Goal: Use online tool/utility: Utilize a website feature to perform a specific function

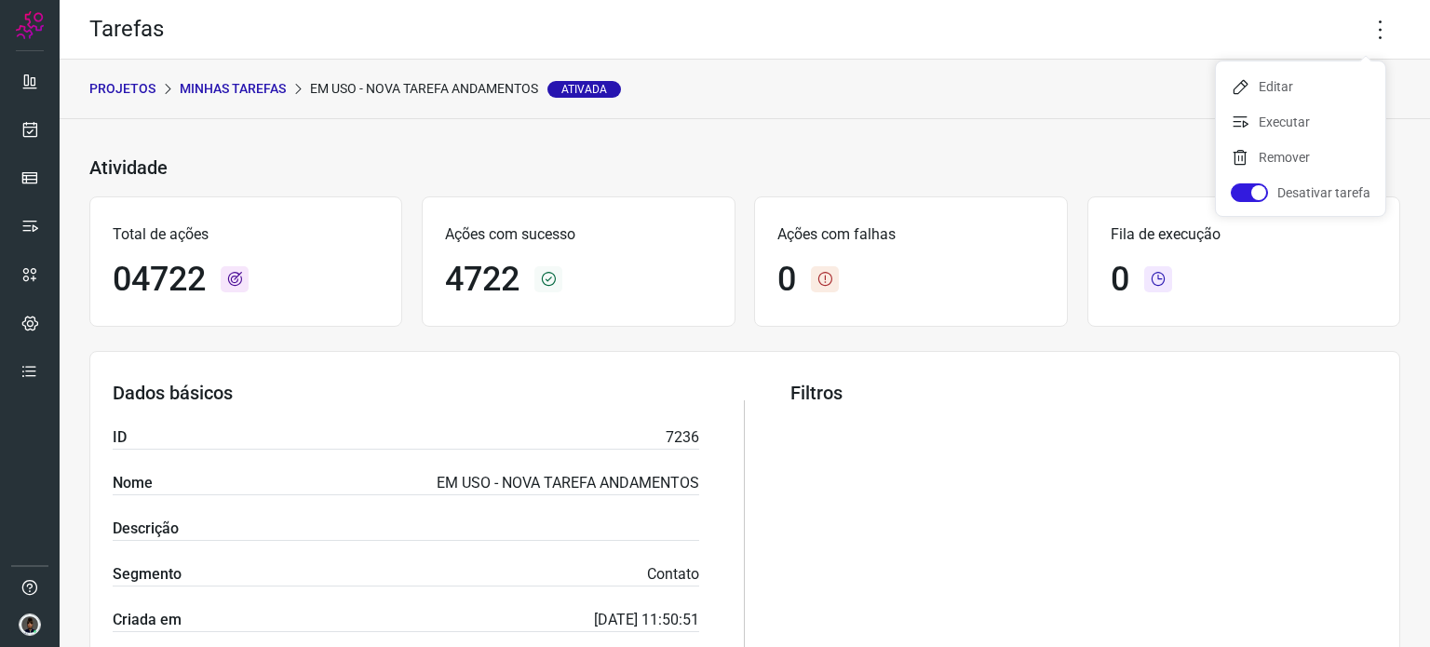
click at [500, 165] on div "Atividade EM USO - NOVA TAREFA ANDAMENTOS Ativada Últimos 30 dias" at bounding box center [725, 168] width 1272 height 27
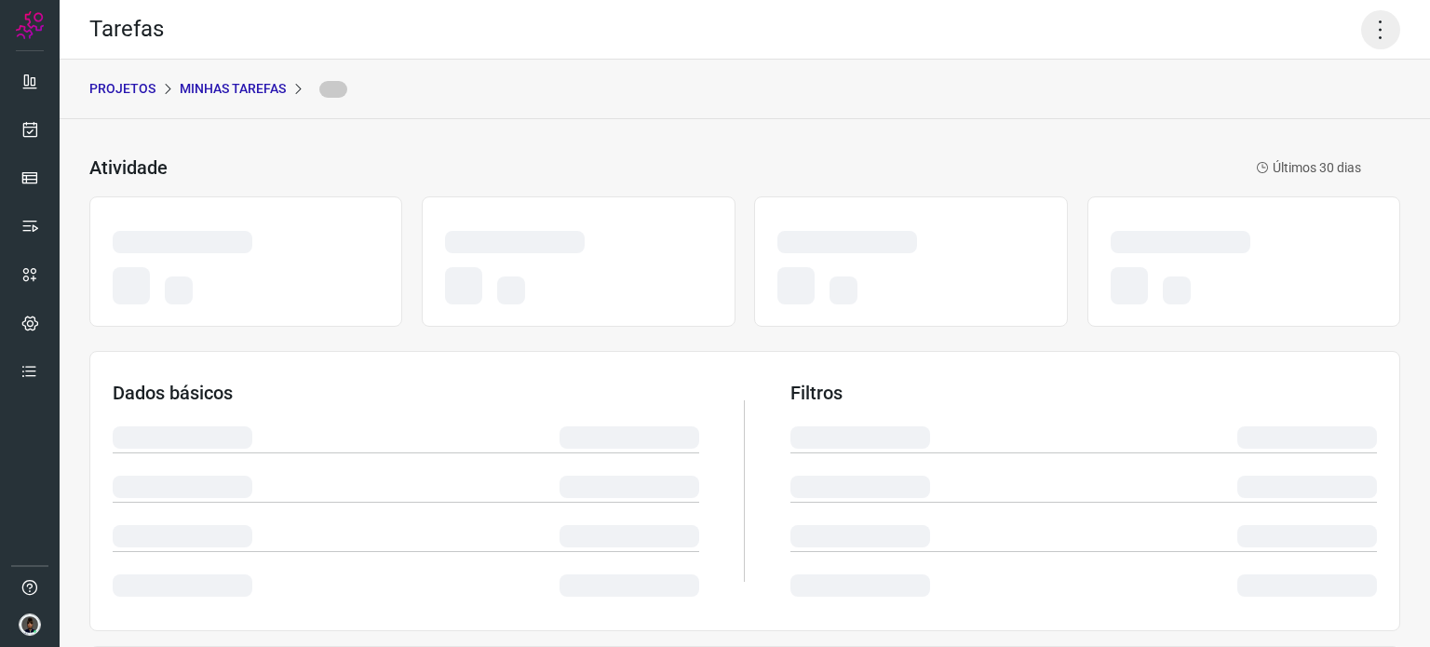
click at [1362, 39] on icon at bounding box center [1380, 29] width 39 height 39
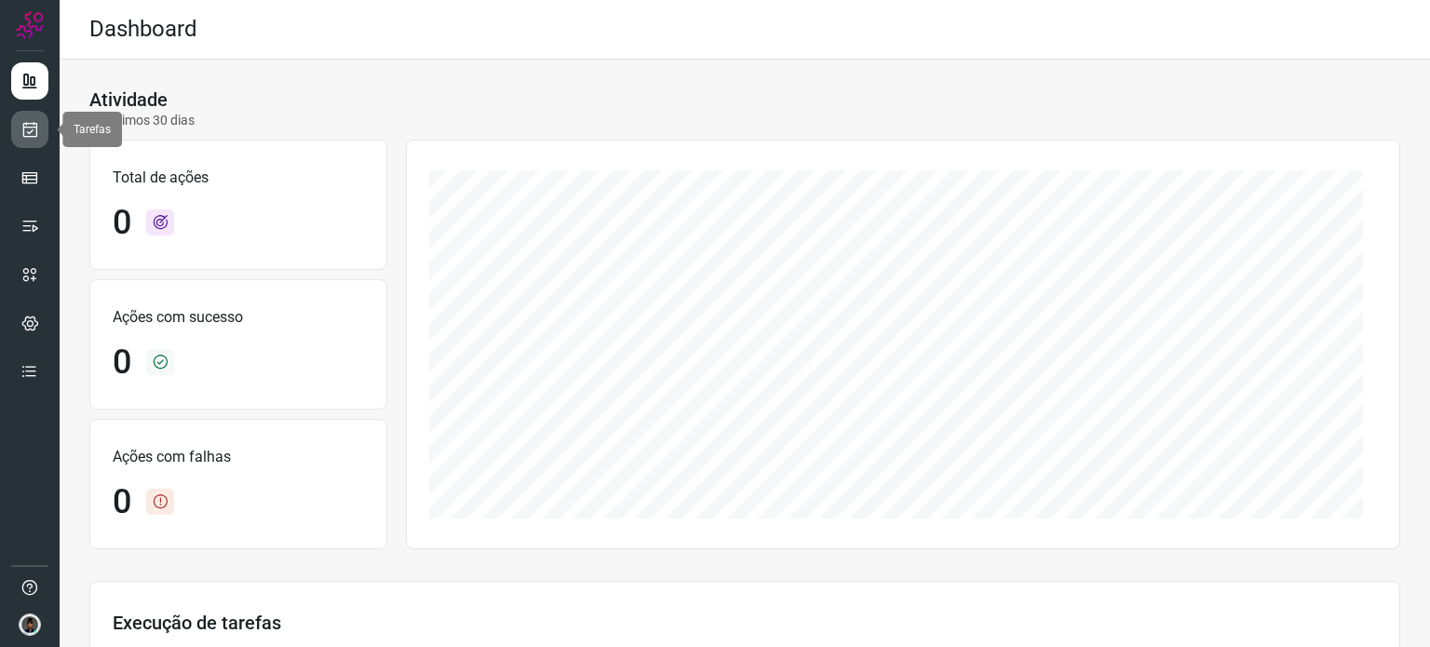
click at [22, 128] on icon at bounding box center [30, 129] width 20 height 19
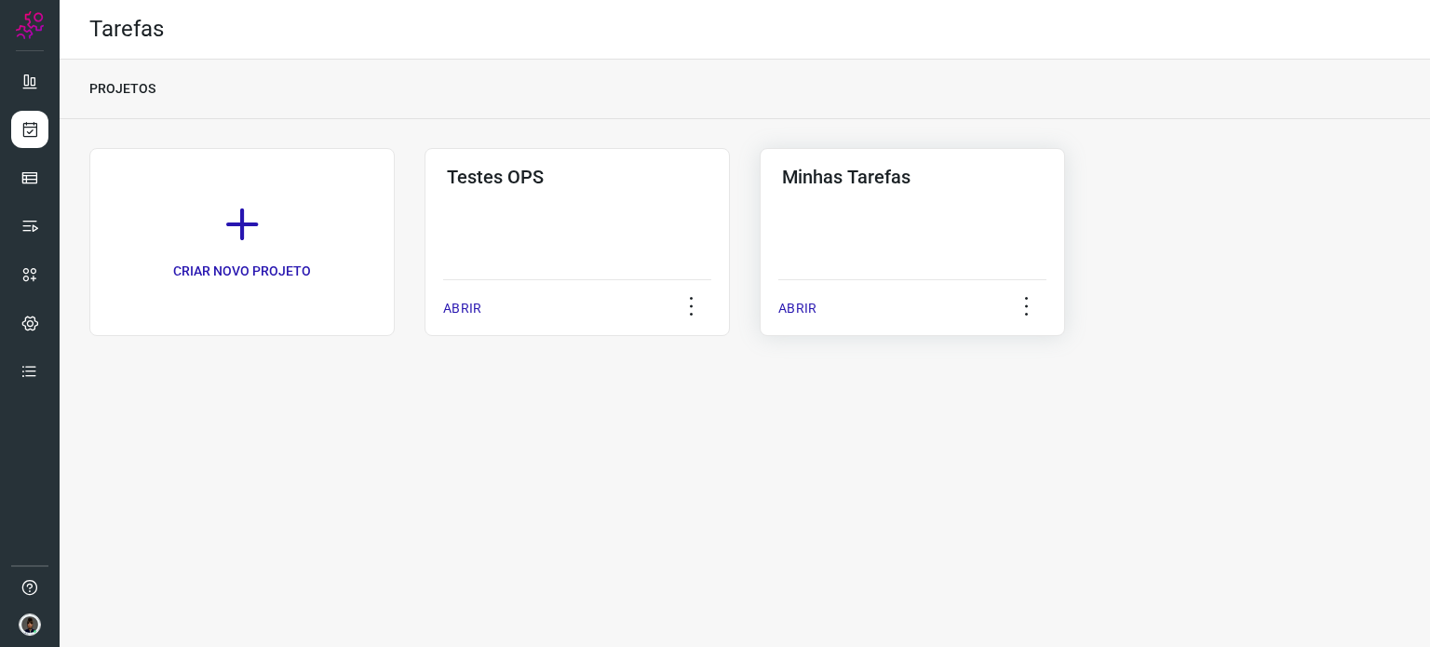
click at [807, 312] on p "ABRIR" at bounding box center [798, 309] width 38 height 20
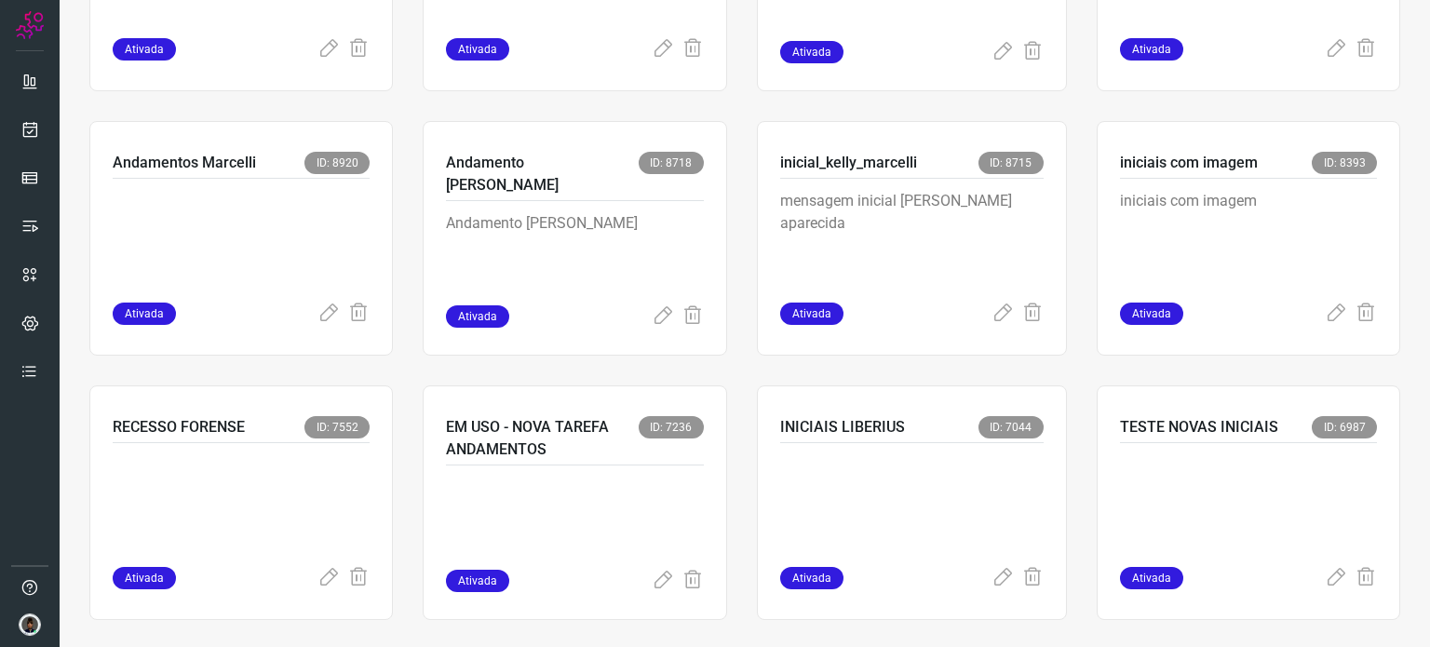
scroll to position [1024, 0]
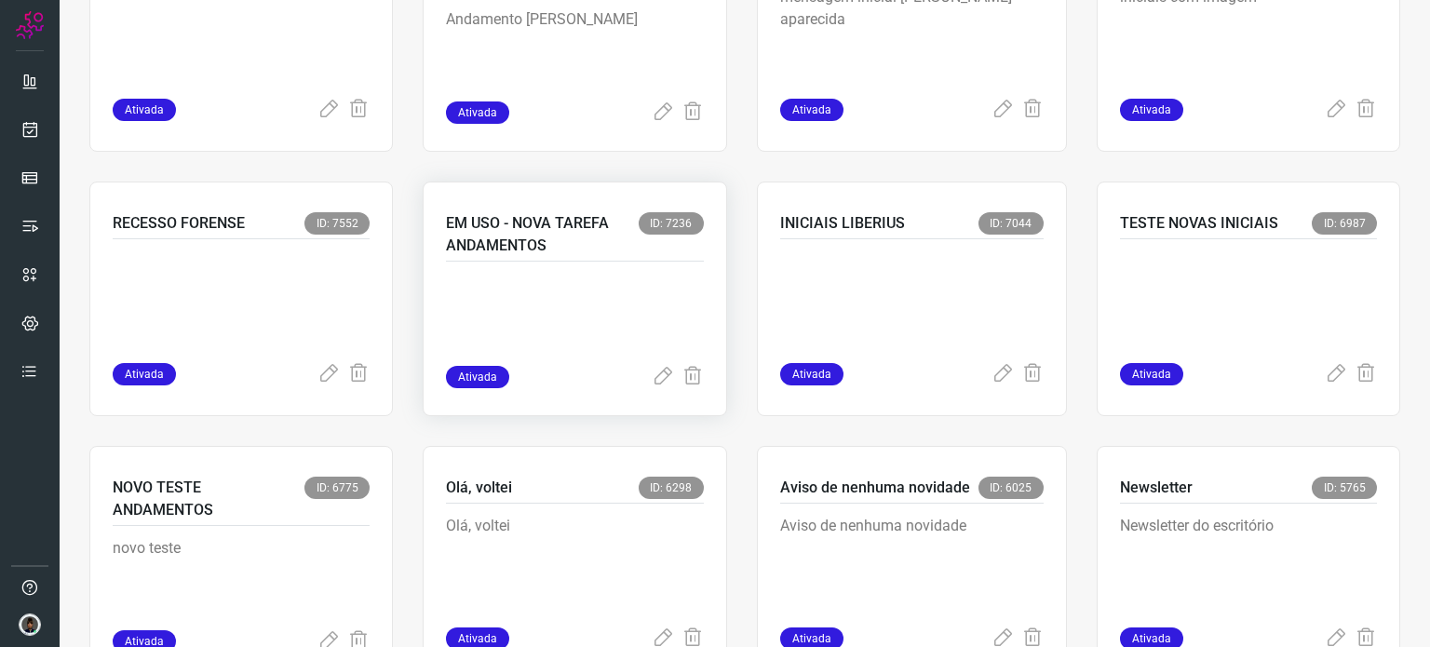
click at [611, 278] on p at bounding box center [574, 319] width 257 height 93
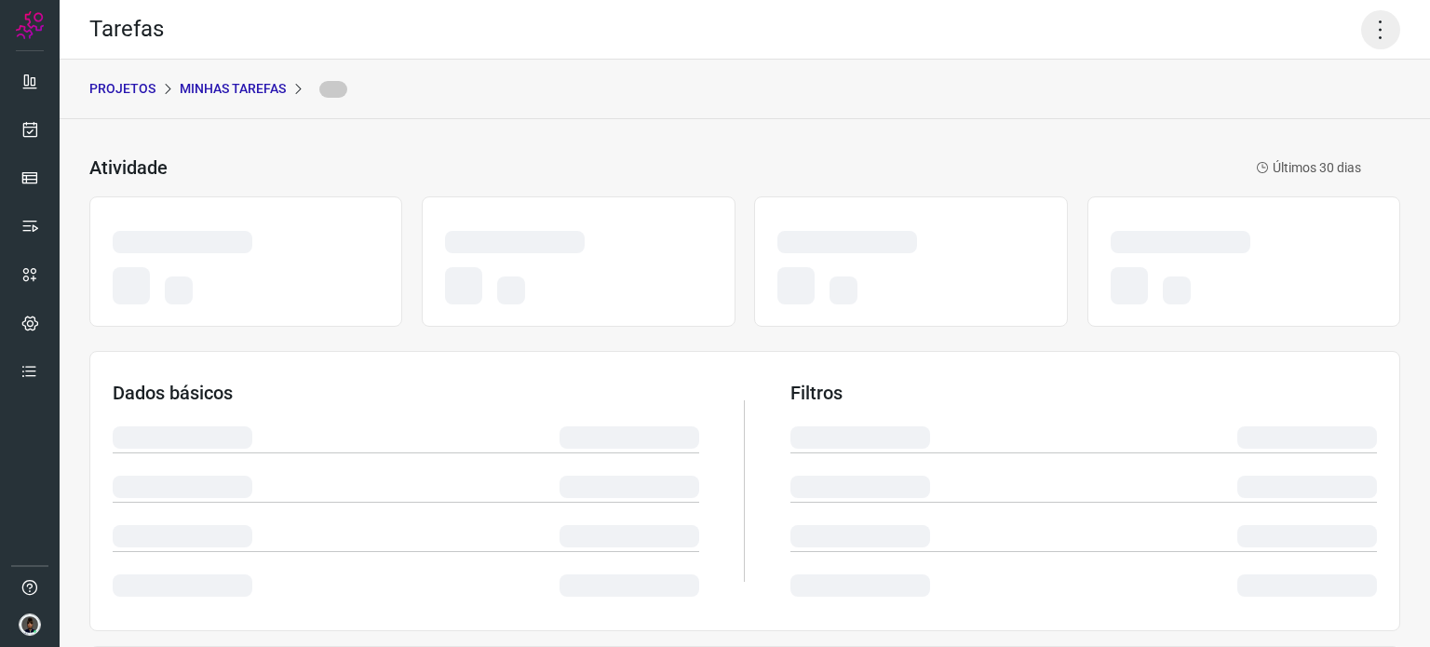
click at [1371, 29] on icon at bounding box center [1380, 29] width 39 height 39
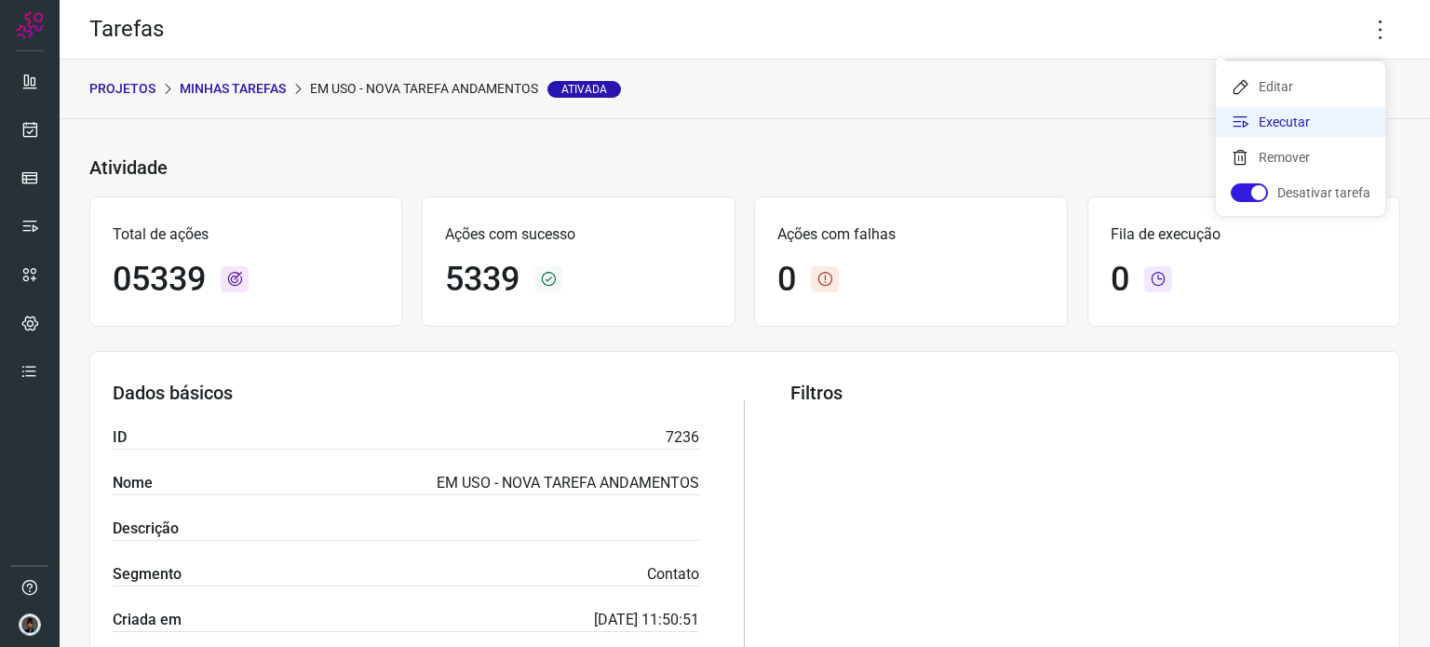
click at [1294, 121] on li "Executar" at bounding box center [1300, 122] width 169 height 30
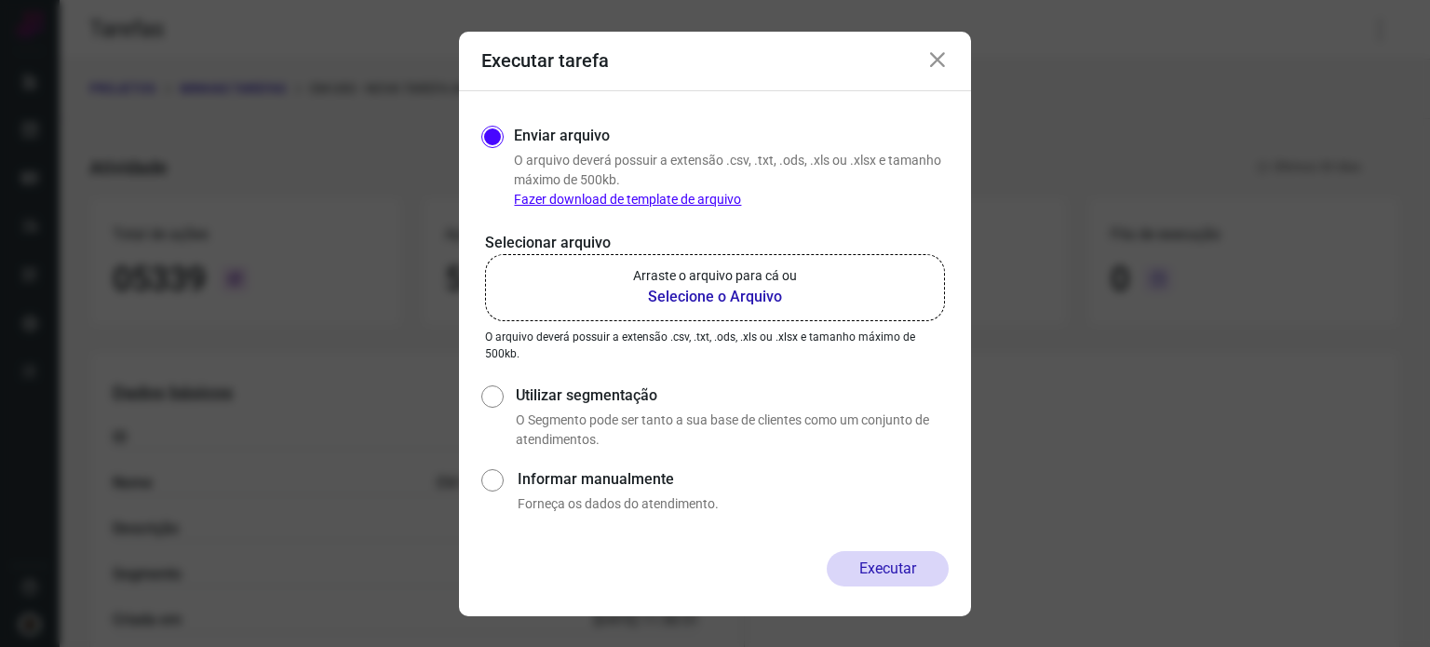
click at [749, 290] on b "Selecione o Arquivo" at bounding box center [715, 297] width 164 height 22
click at [0, 0] on input "Arraste o arquivo para cá ou Selecione o Arquivo" at bounding box center [0, 0] width 0 height 0
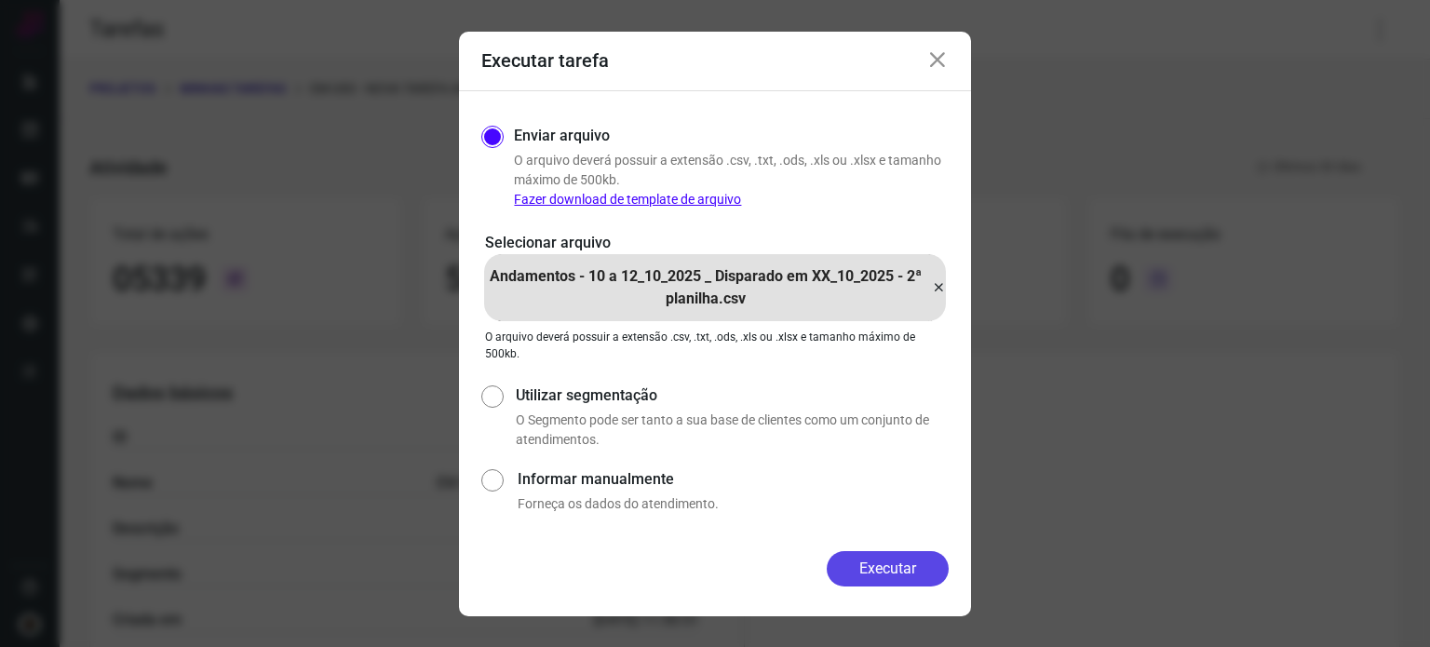
click at [862, 565] on button "Executar" at bounding box center [888, 568] width 122 height 35
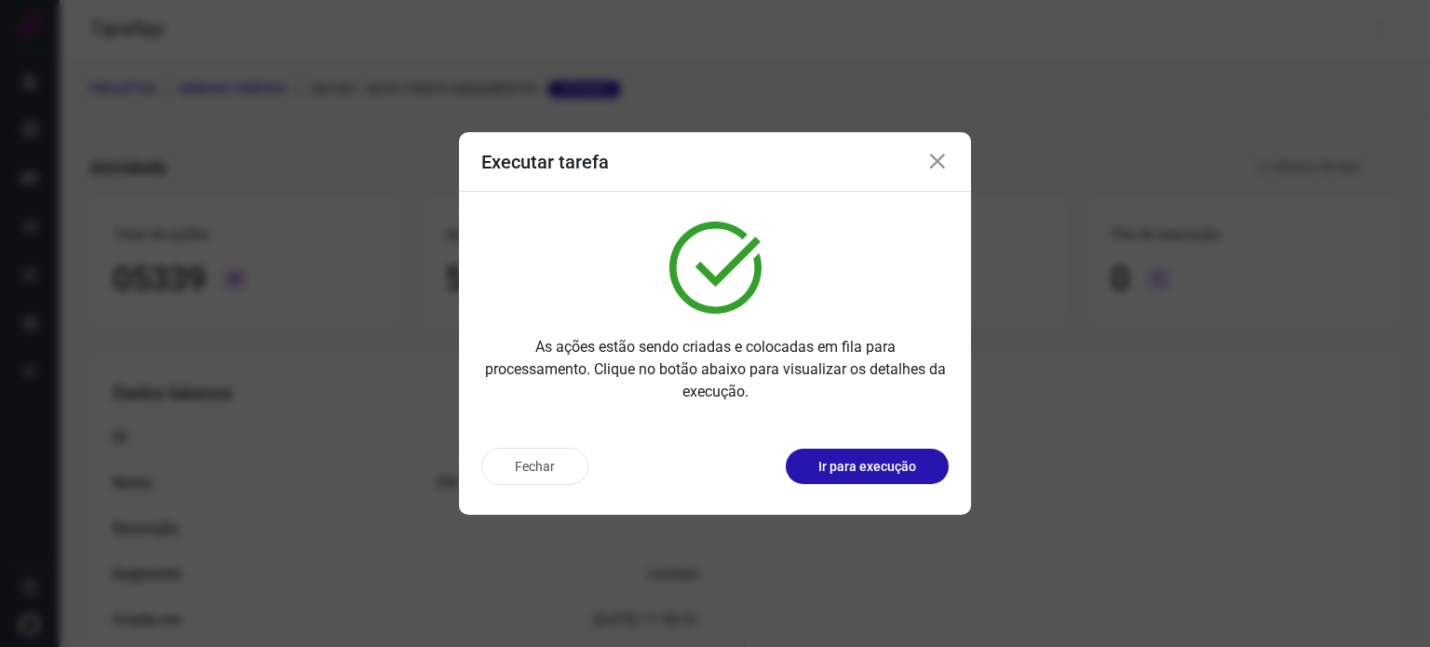
click at [935, 159] on icon at bounding box center [938, 162] width 22 height 22
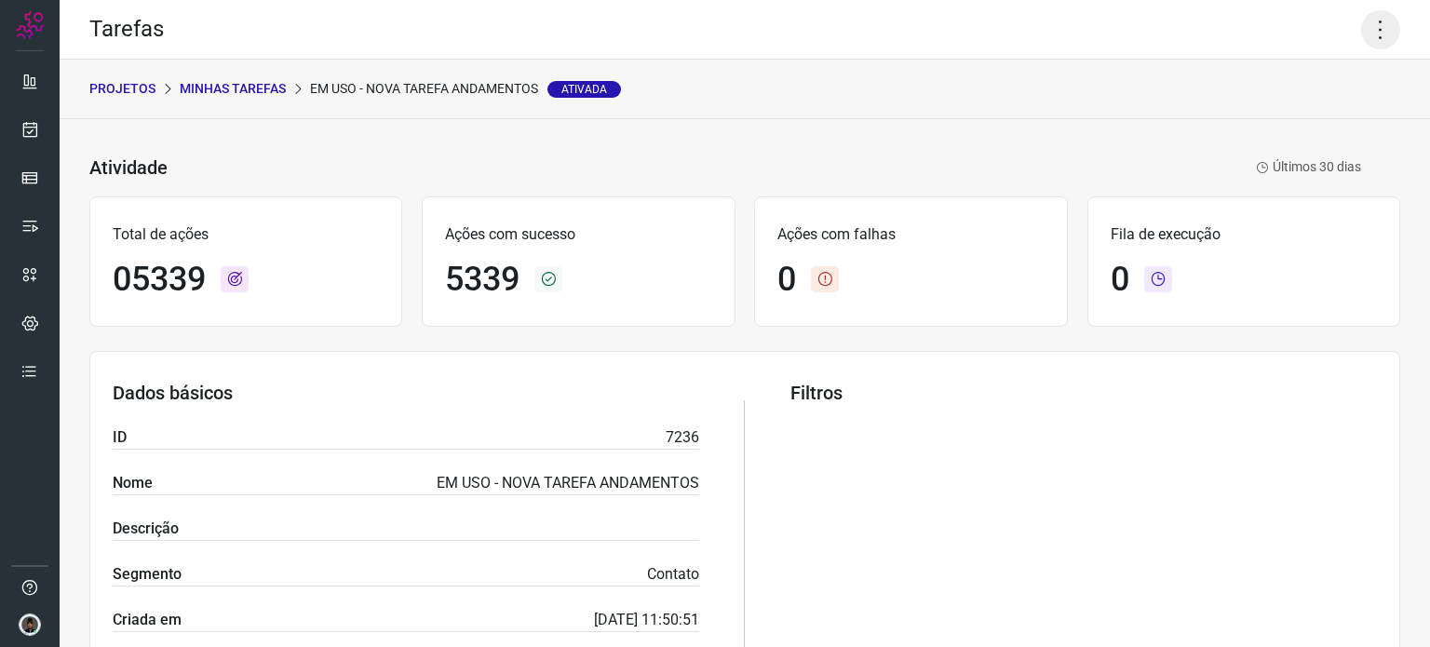
click at [1382, 16] on icon at bounding box center [1380, 29] width 39 height 39
click at [1285, 128] on li "Executar" at bounding box center [1300, 122] width 169 height 30
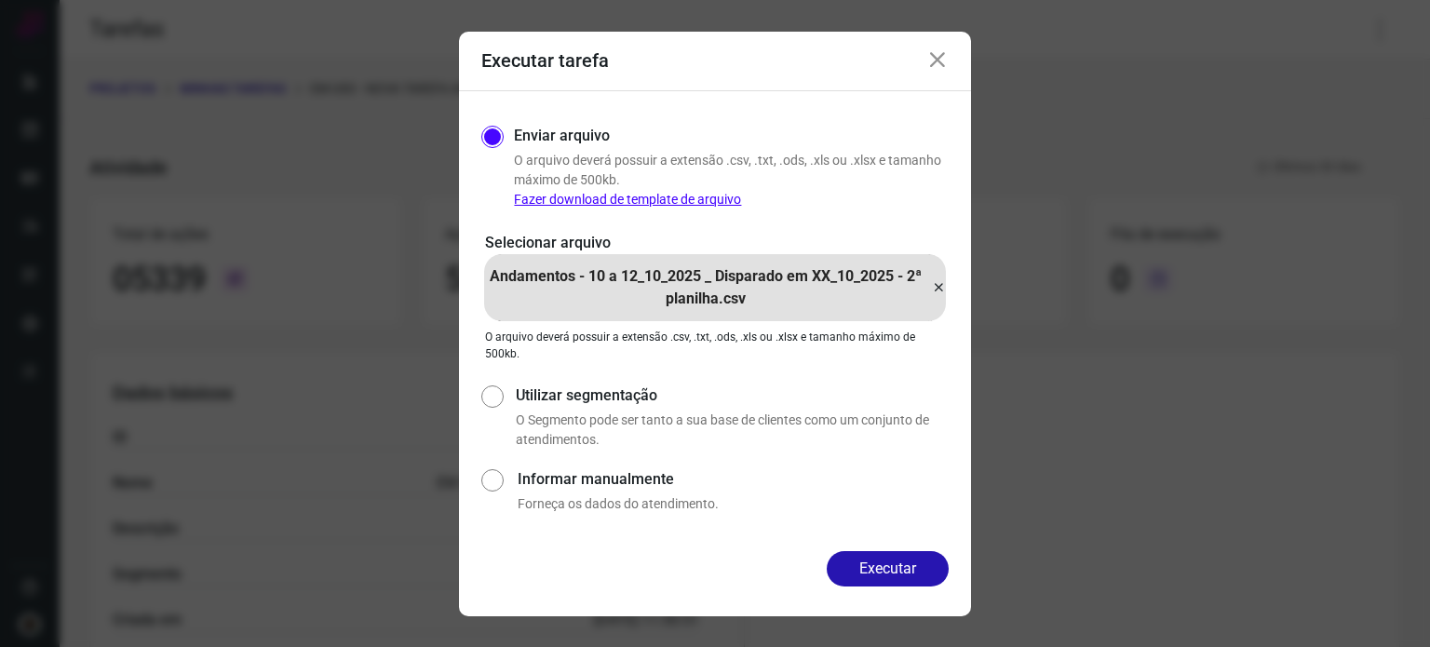
click at [939, 282] on icon at bounding box center [938, 288] width 15 height 22
click at [0, 0] on input "Andamentos - 10 a 12_10_2025 _ Disparado em XX_10_2025 - 2ª planilha.csv" at bounding box center [0, 0] width 0 height 0
click at [876, 564] on button "Executar" at bounding box center [888, 568] width 122 height 35
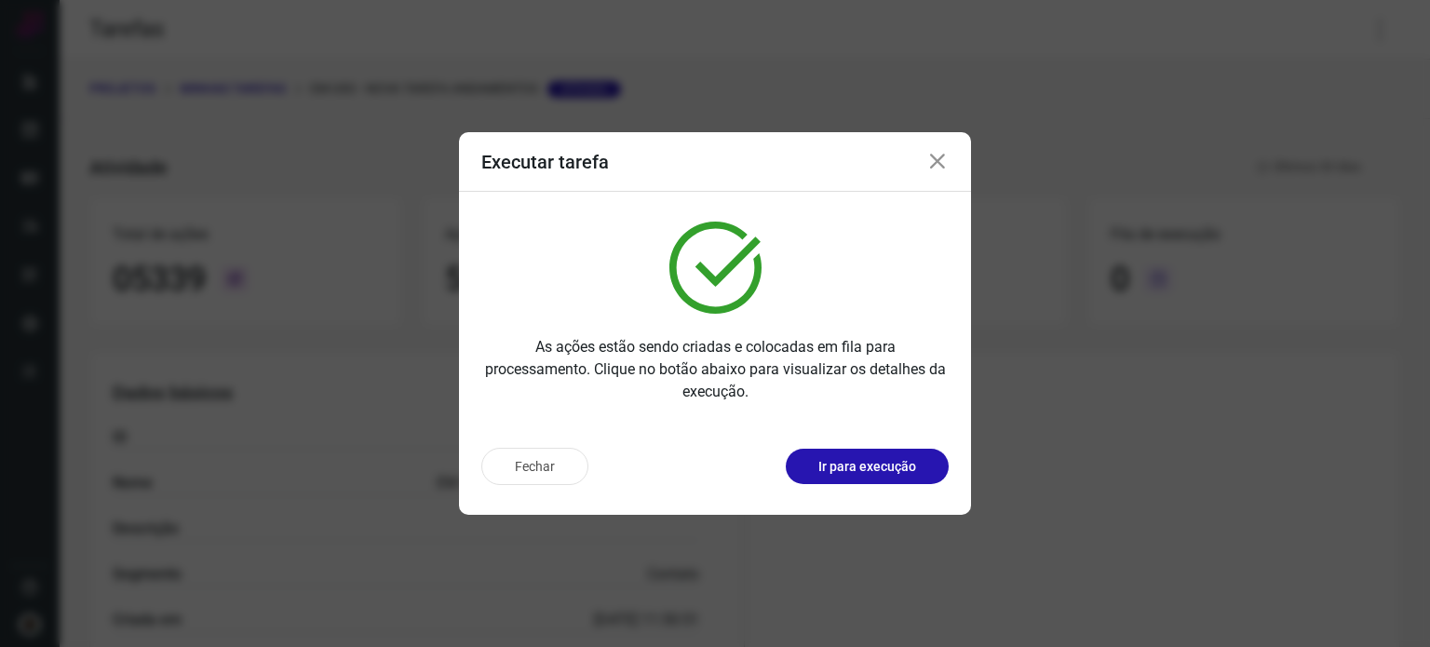
click at [936, 159] on icon at bounding box center [938, 162] width 22 height 22
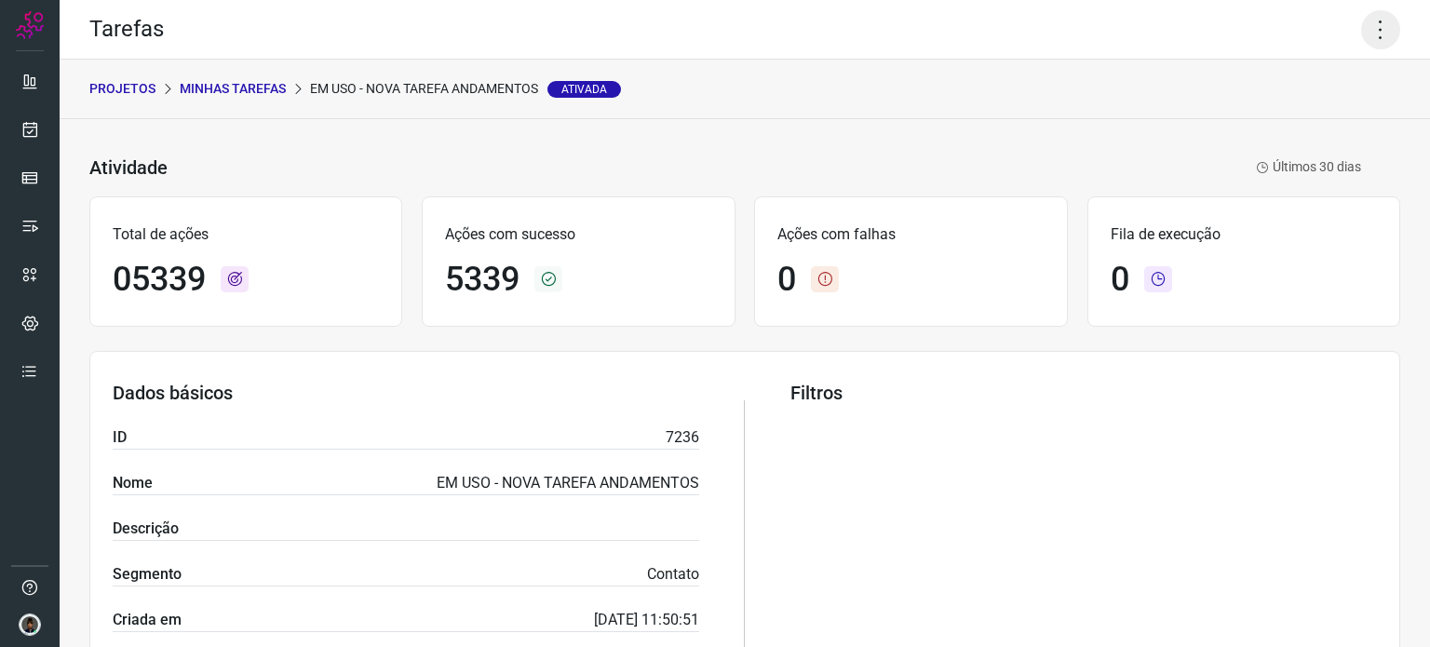
click at [1382, 23] on icon at bounding box center [1380, 29] width 39 height 39
click at [1288, 123] on li "Executar" at bounding box center [1300, 122] width 169 height 30
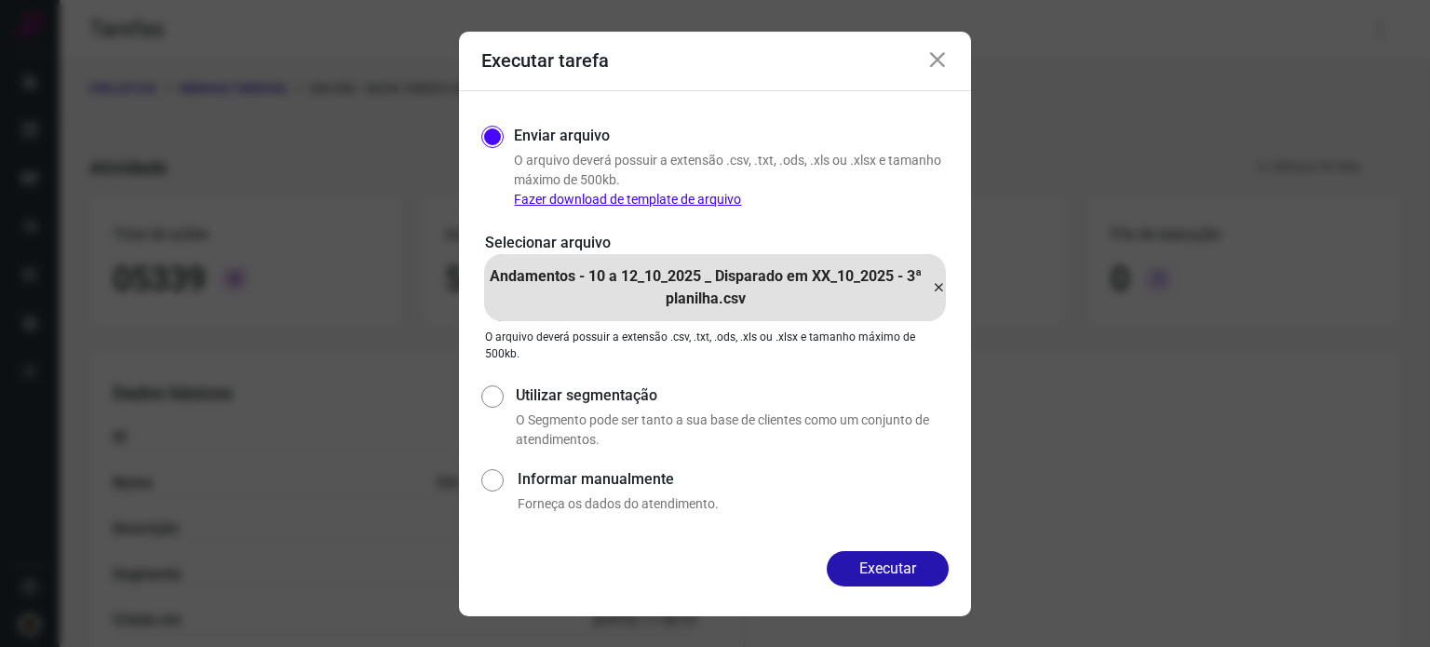
click at [941, 282] on icon at bounding box center [938, 288] width 15 height 22
click at [0, 0] on input "Andamentos - 10 a 12_10_2025 _ Disparado em XX_10_2025 - 3ª planilha.csv" at bounding box center [0, 0] width 0 height 0
click at [875, 560] on button "Executar" at bounding box center [888, 568] width 122 height 35
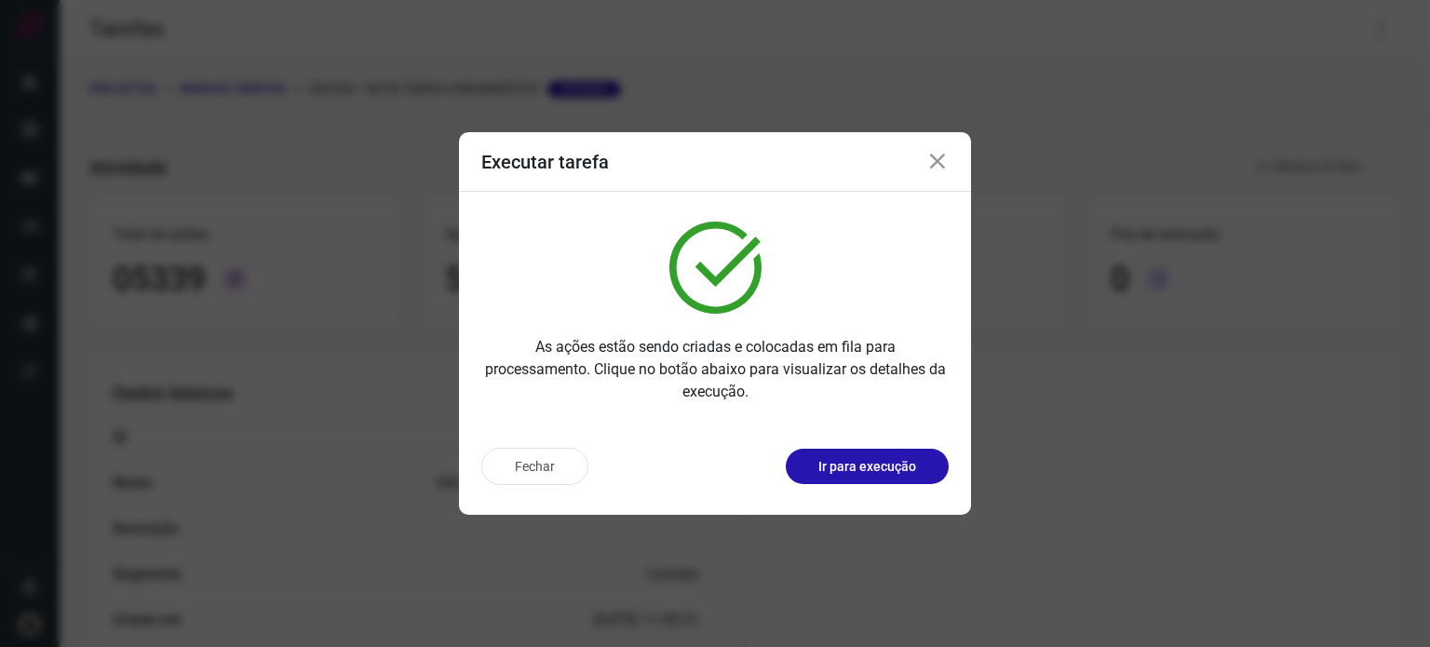
click at [940, 161] on icon at bounding box center [938, 162] width 22 height 22
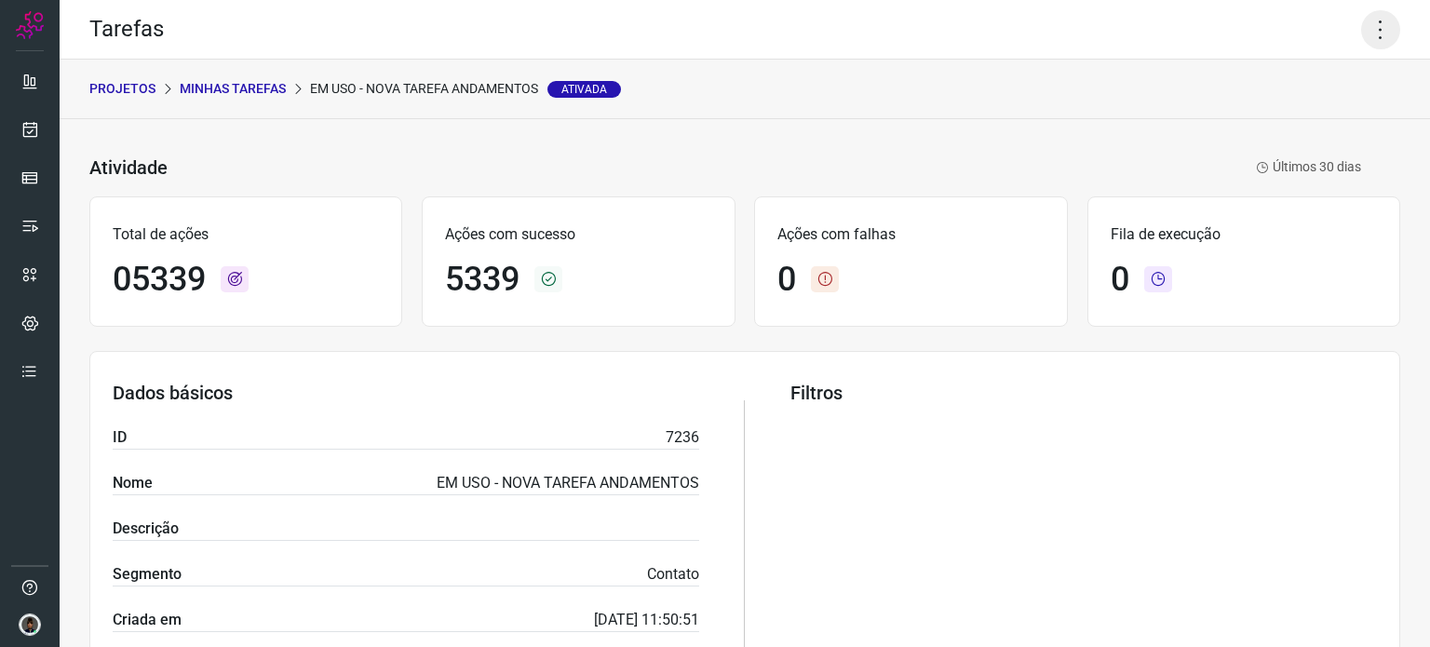
click at [1371, 28] on icon at bounding box center [1380, 29] width 39 height 39
click at [1284, 121] on li "Executar" at bounding box center [1300, 122] width 169 height 30
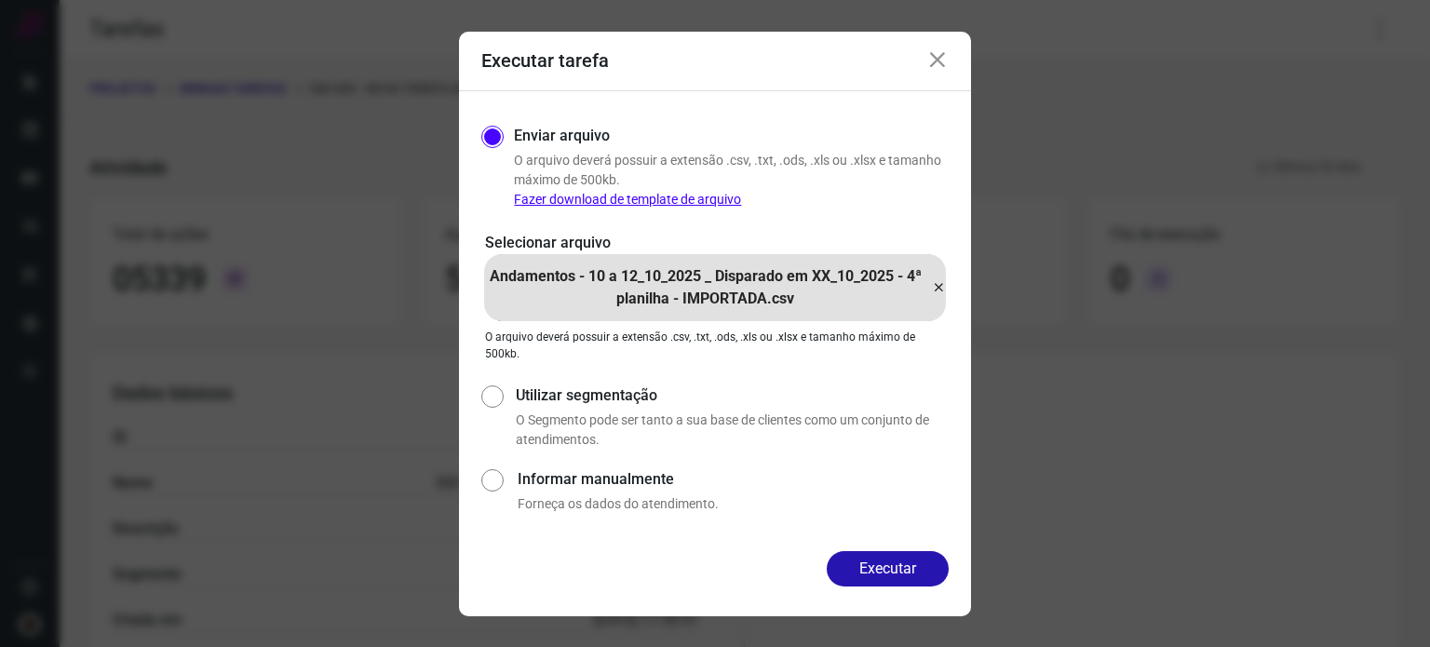
click at [942, 286] on icon at bounding box center [938, 288] width 15 height 22
click at [0, 0] on input "Andamentos - 10 a 12_10_2025 _ Disparado em XX_10_2025 - 4ª planilha - IMPORTAD…" at bounding box center [0, 0] width 0 height 0
click at [877, 575] on button "Executar" at bounding box center [888, 568] width 122 height 35
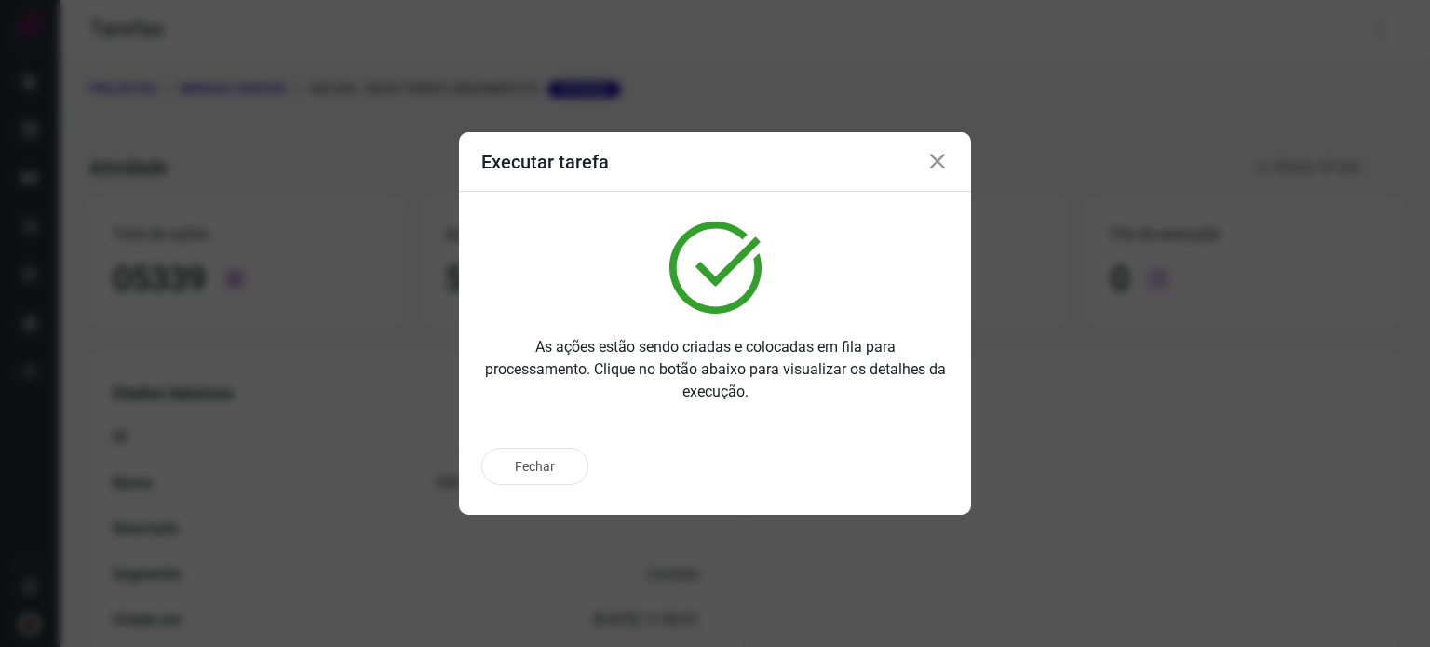
click at [942, 159] on icon at bounding box center [938, 162] width 22 height 22
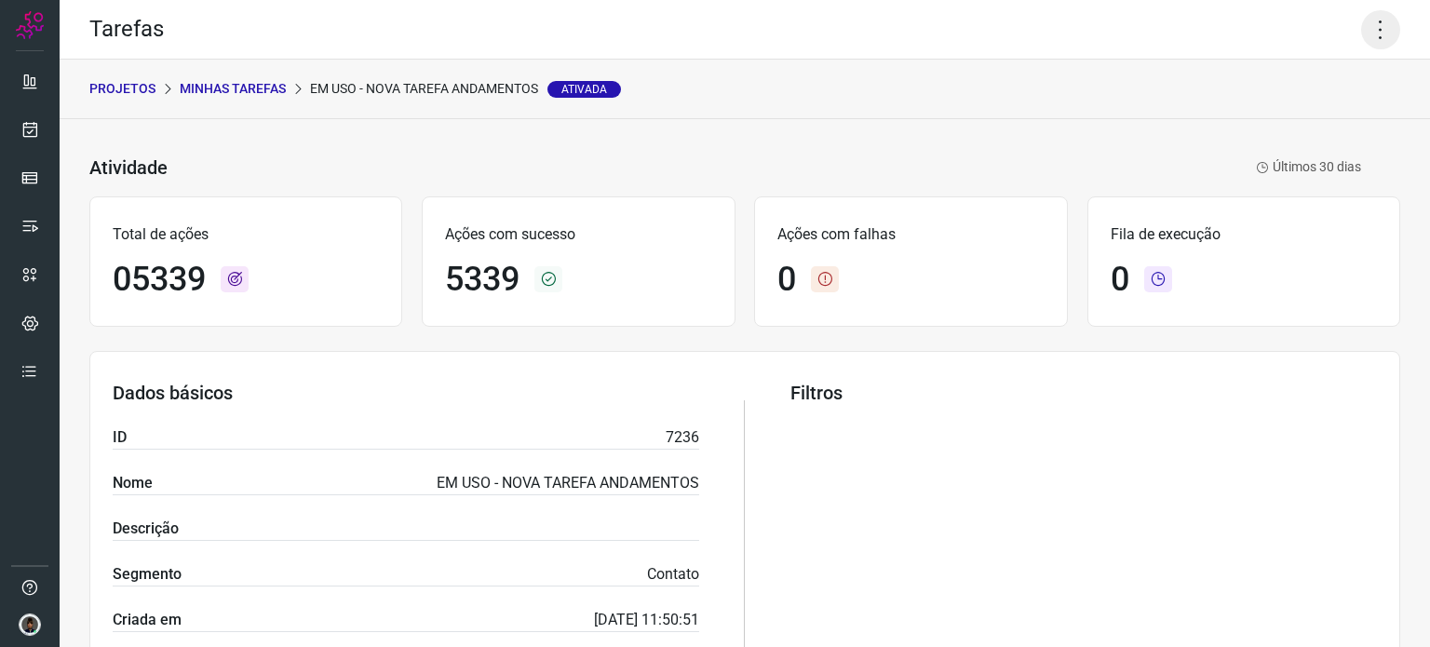
click at [1366, 36] on icon at bounding box center [1380, 29] width 39 height 39
click at [1285, 113] on li "Executar" at bounding box center [1300, 122] width 169 height 30
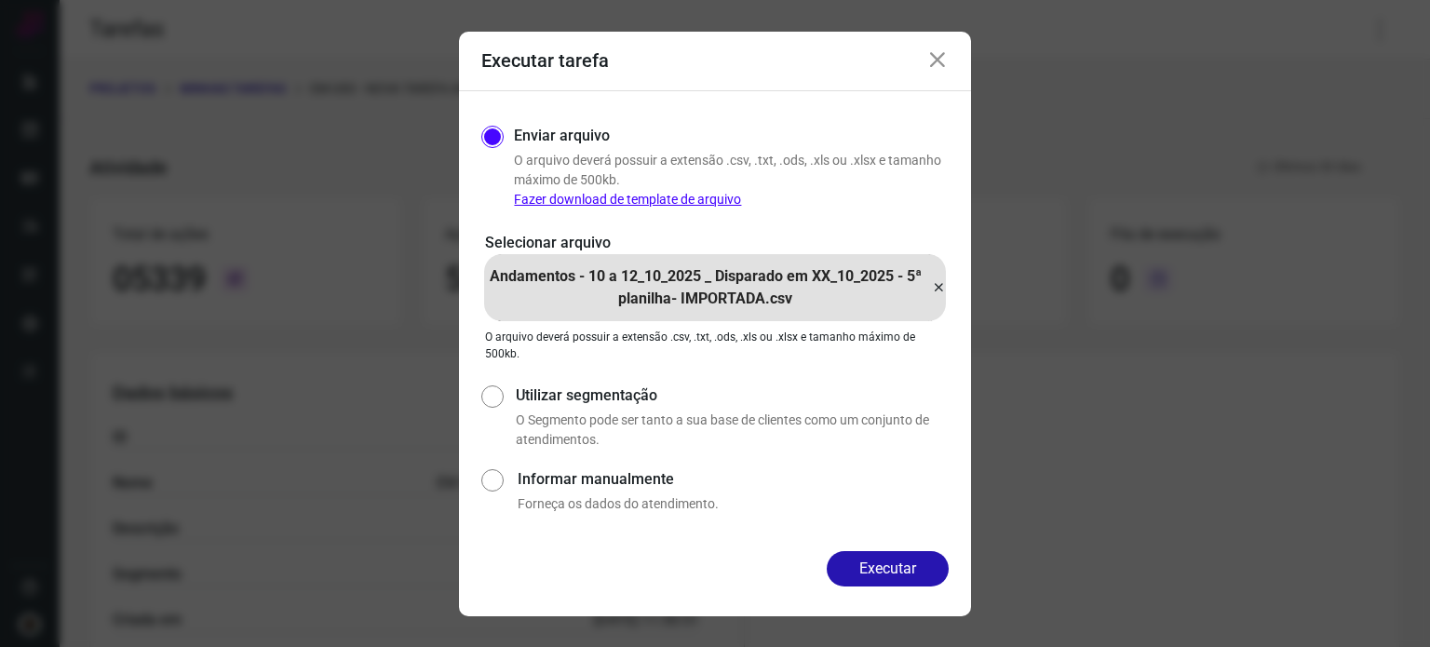
click at [941, 286] on icon at bounding box center [938, 288] width 15 height 22
click at [0, 0] on input "Andamentos - 10 a 12_10_2025 _ Disparado em XX_10_2025 - 5ª planilha- IMPORTADA…" at bounding box center [0, 0] width 0 height 0
click at [898, 583] on button "Executar" at bounding box center [888, 568] width 122 height 35
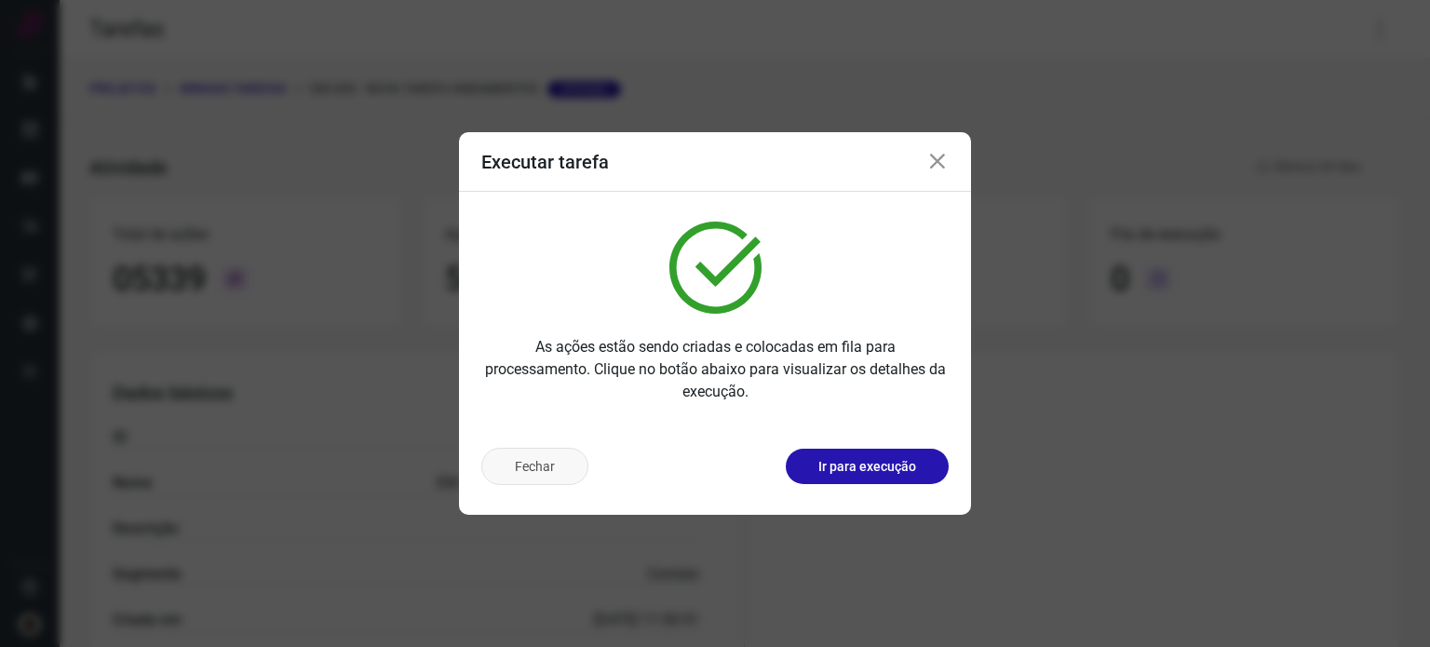
click at [545, 468] on button "Fechar" at bounding box center [534, 466] width 107 height 37
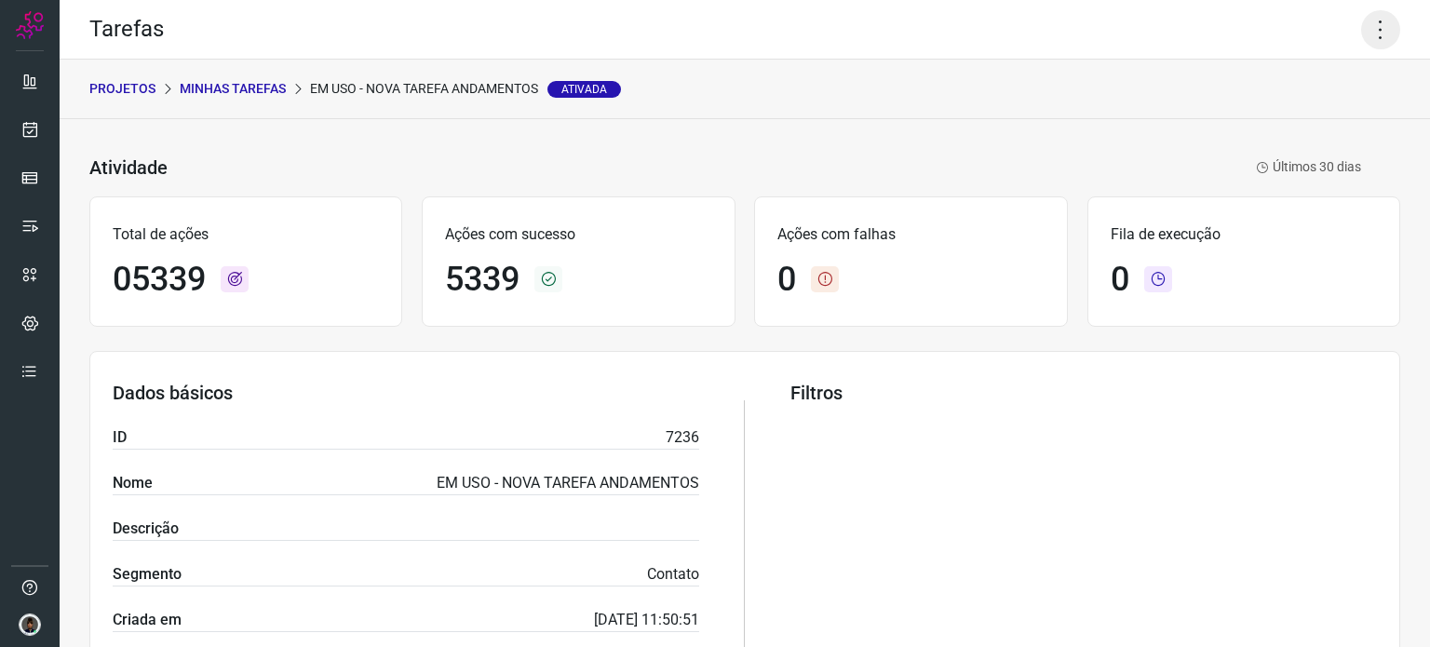
click at [1368, 25] on icon at bounding box center [1380, 29] width 39 height 39
click at [1279, 124] on li "Executar" at bounding box center [1300, 122] width 169 height 30
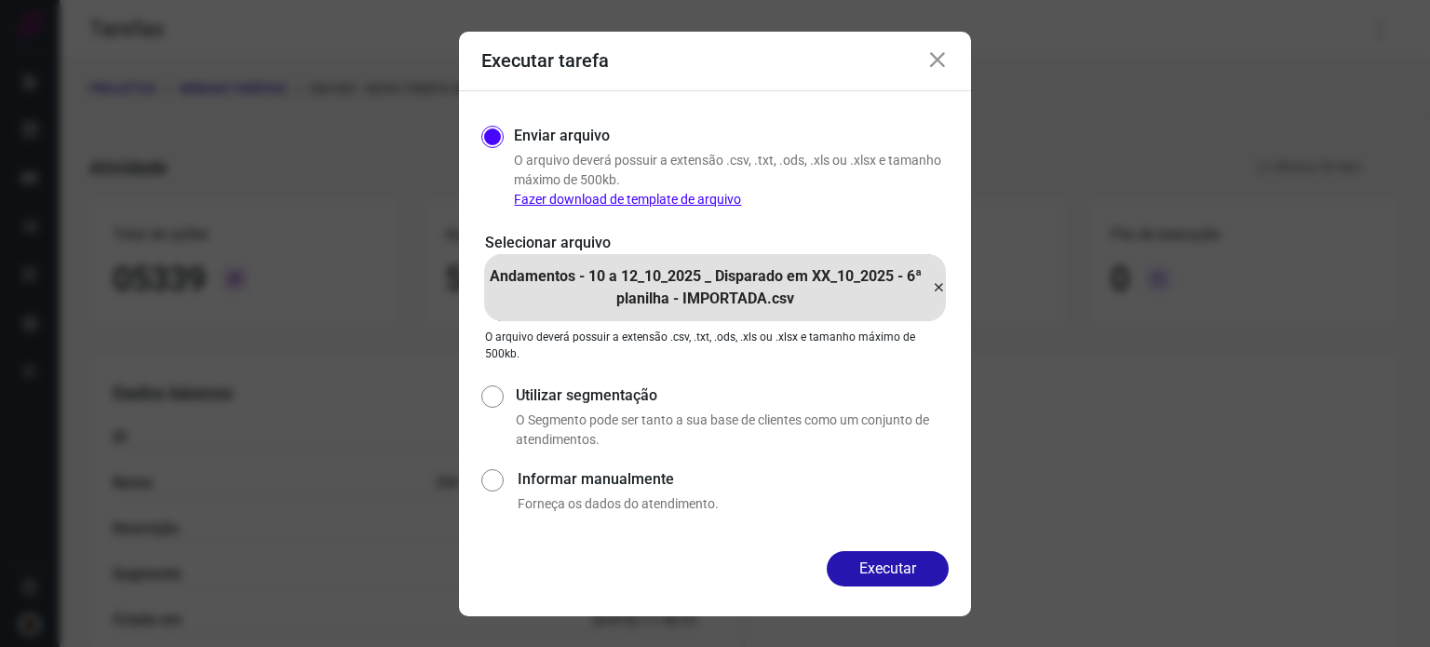
click at [940, 291] on icon at bounding box center [938, 288] width 15 height 22
click at [0, 0] on input "Andamentos - 10 a 12_10_2025 _ Disparado em XX_10_2025 - 6ª planilha - IMPORTAD…" at bounding box center [0, 0] width 0 height 0
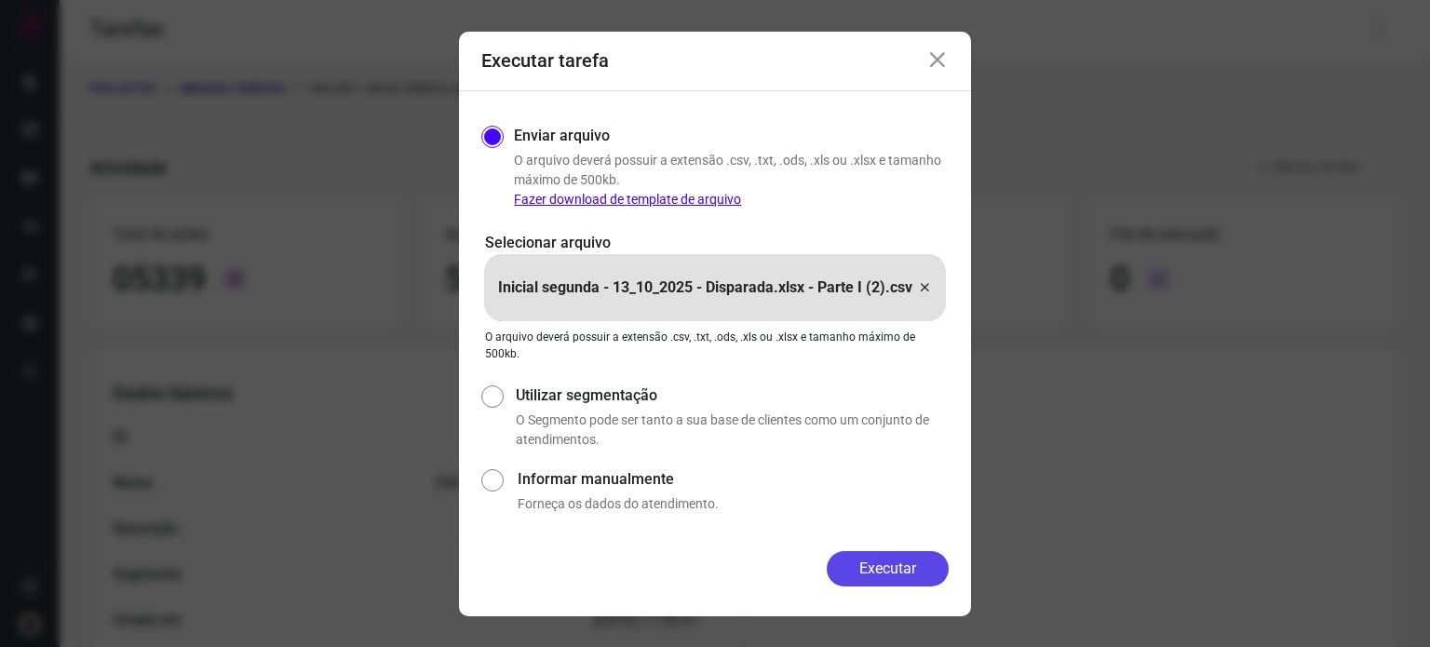
click at [859, 568] on button "Executar" at bounding box center [888, 568] width 122 height 35
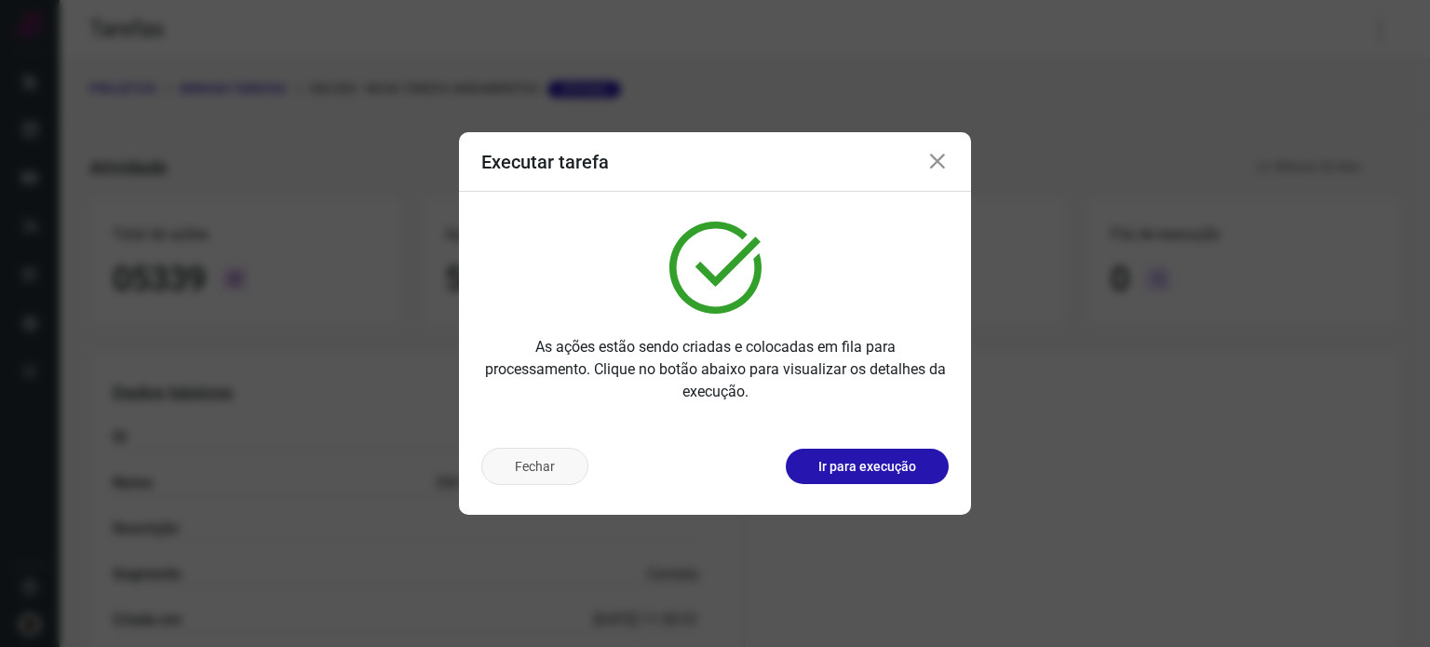
click at [529, 483] on button "Fechar" at bounding box center [534, 466] width 107 height 37
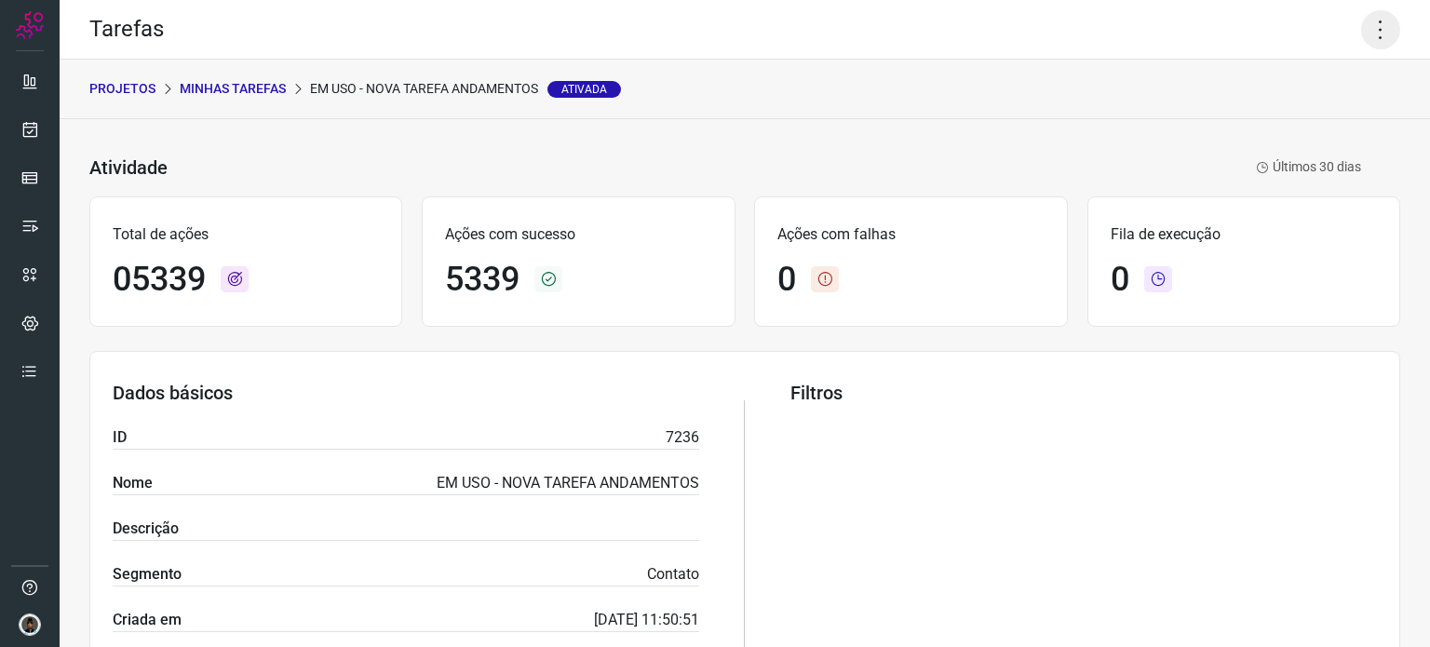
click at [1378, 19] on icon at bounding box center [1380, 29] width 39 height 39
click at [1303, 117] on li "Executar" at bounding box center [1300, 122] width 169 height 30
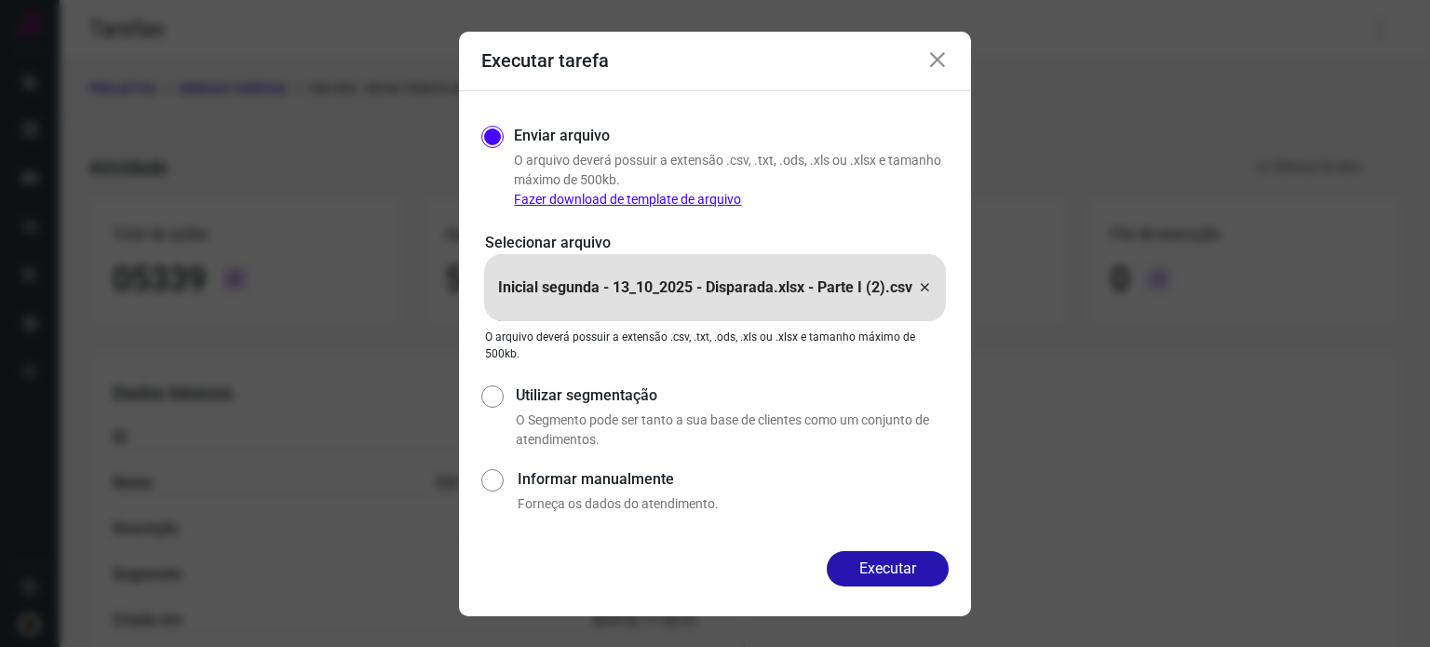
click at [927, 286] on icon at bounding box center [924, 288] width 15 height 22
click at [0, 0] on input "Inicial segunda - 13_10_2025 - Disparada.xlsx - Parte I (2).csv" at bounding box center [0, 0] width 0 height 0
click at [939, 52] on icon at bounding box center [938, 60] width 22 height 22
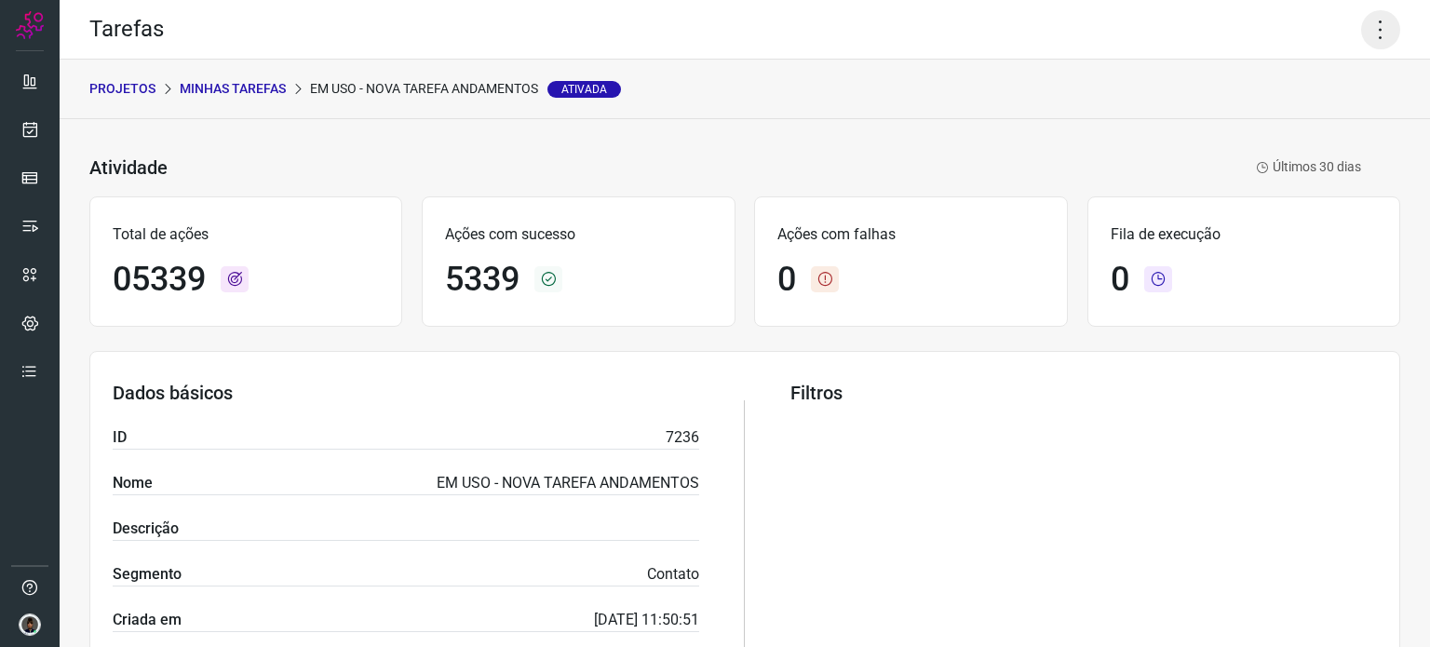
click at [1375, 28] on icon at bounding box center [1380, 29] width 39 height 39
click at [1337, 117] on li "Executar" at bounding box center [1300, 122] width 169 height 30
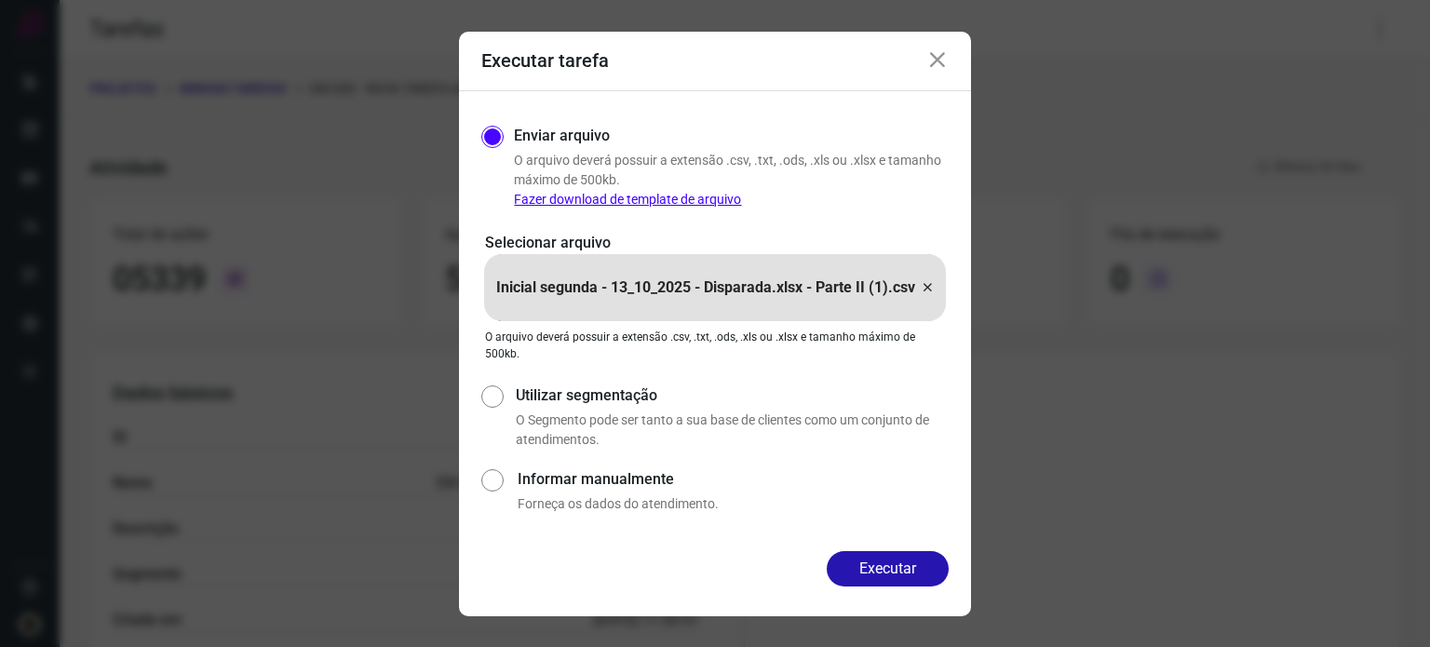
click at [883, 573] on button "Executar" at bounding box center [888, 568] width 122 height 35
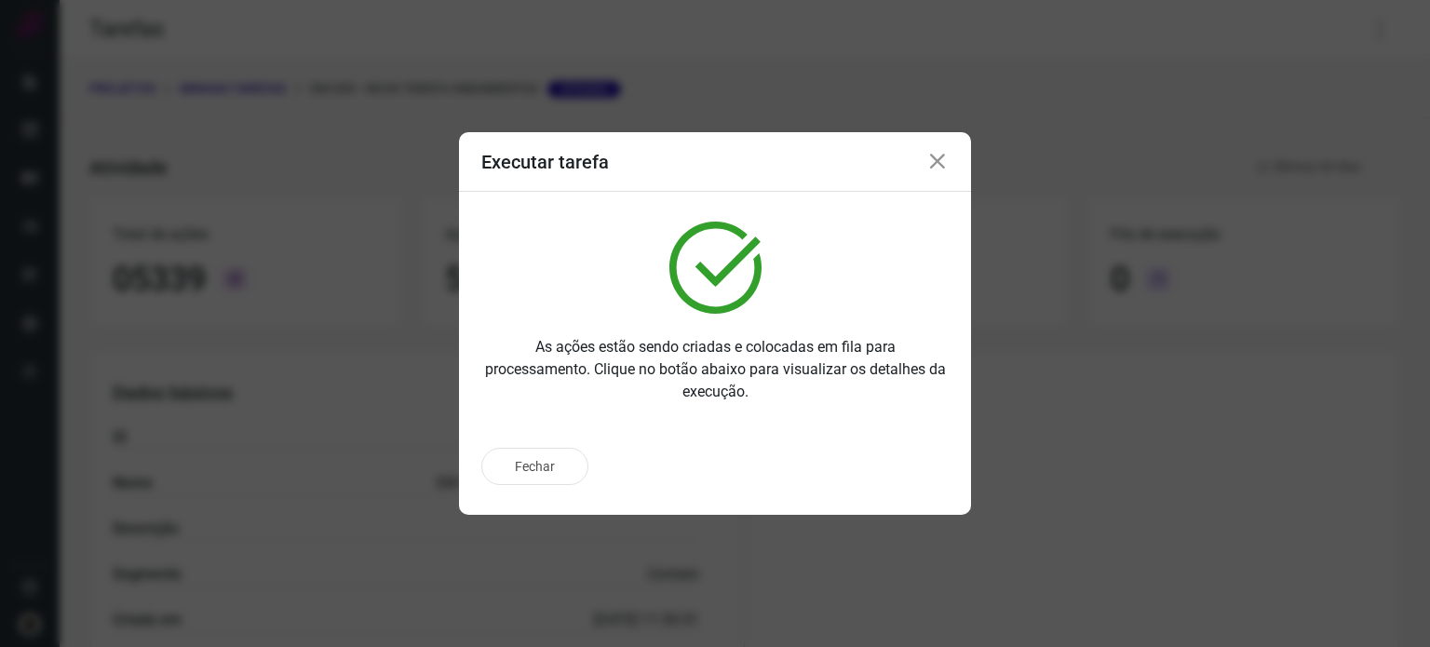
click at [940, 156] on icon at bounding box center [938, 162] width 22 height 22
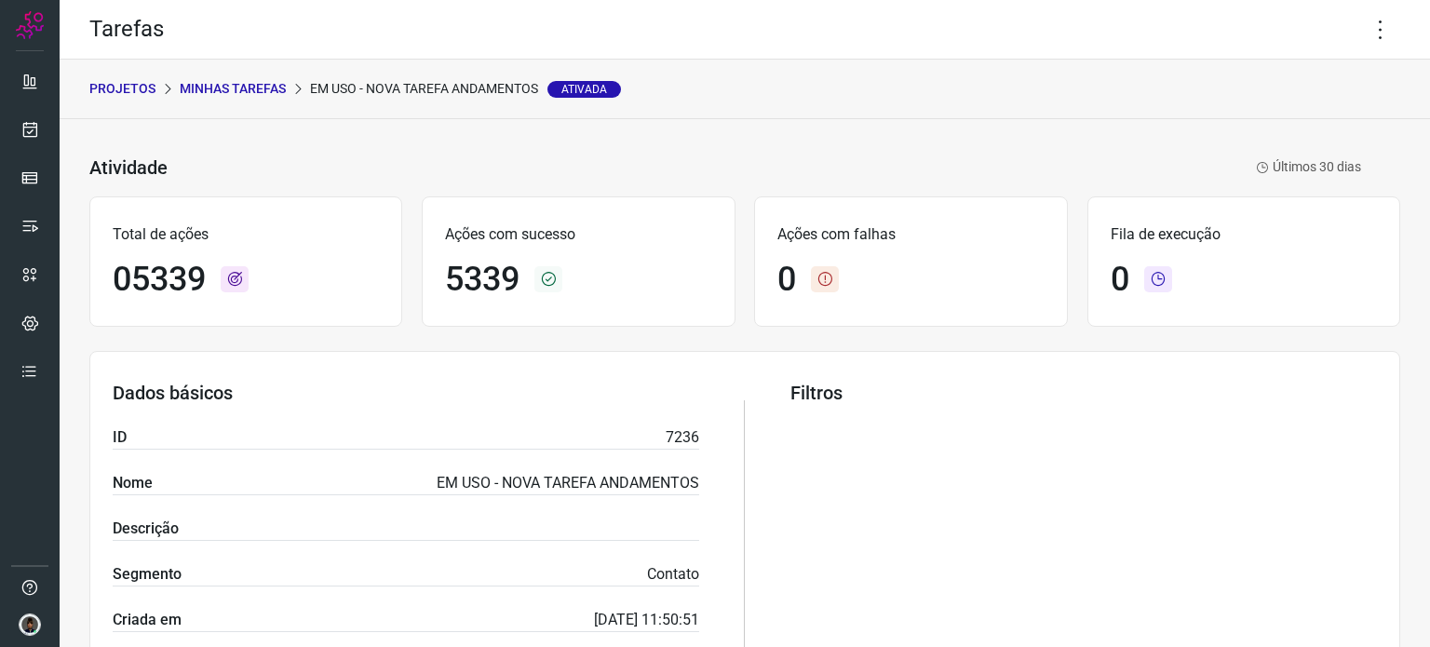
click at [1371, 29] on icon at bounding box center [1380, 29] width 39 height 39
click at [1281, 120] on li "Executar" at bounding box center [1300, 122] width 169 height 30
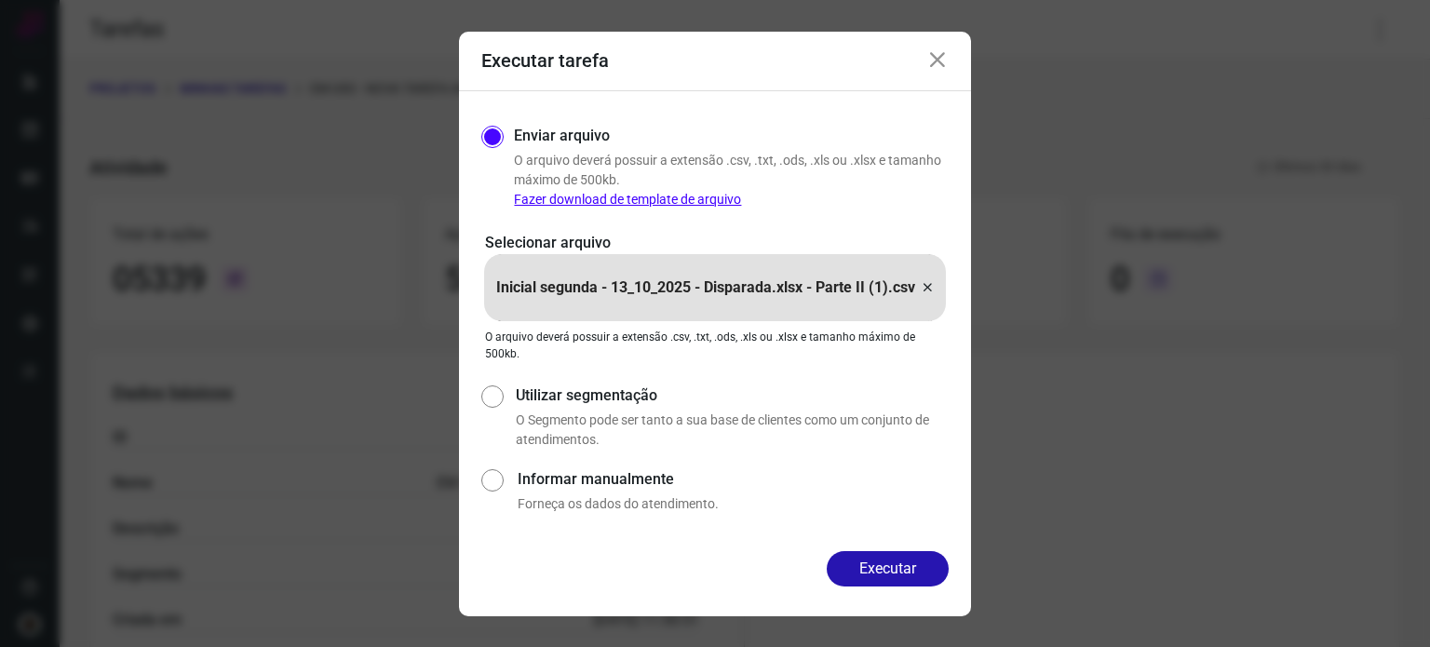
click at [930, 290] on icon at bounding box center [927, 288] width 15 height 22
click at [0, 0] on input "Inicial segunda - 13_10_2025 - Disparada.xlsx - Parte II (1).csv" at bounding box center [0, 0] width 0 height 0
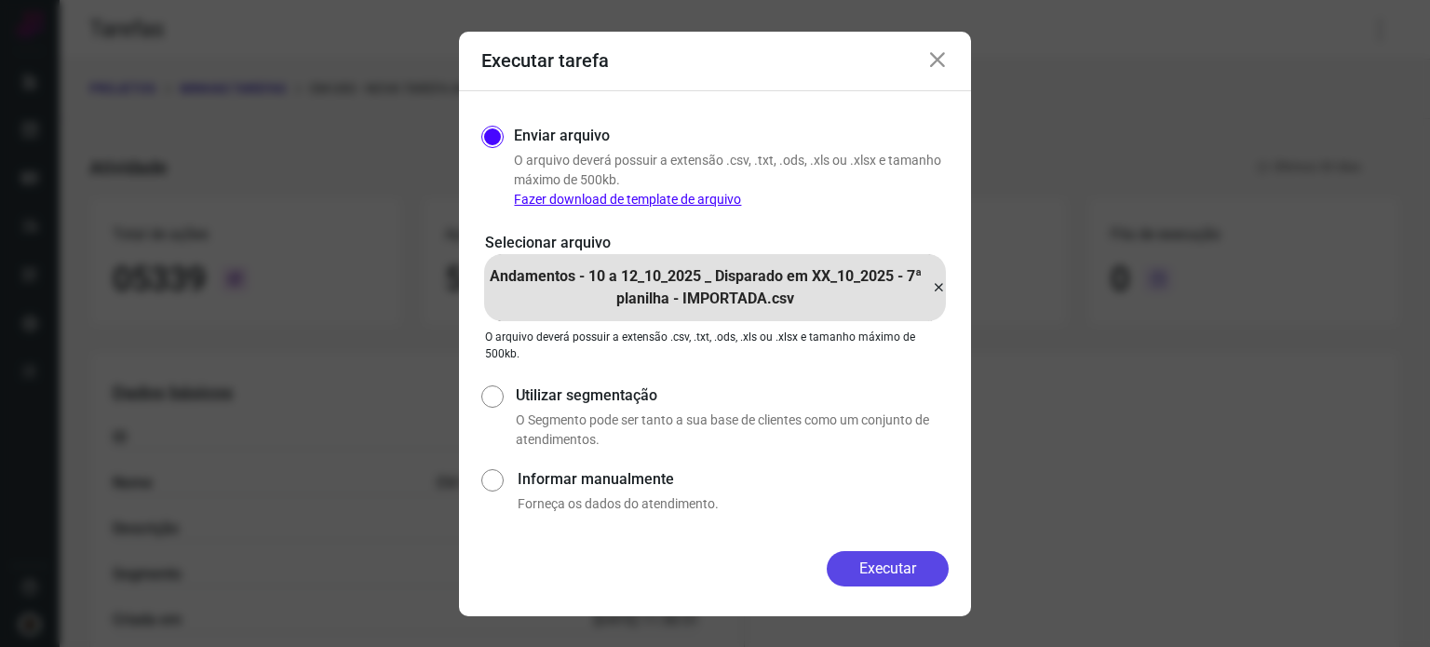
click at [884, 569] on button "Executar" at bounding box center [888, 568] width 122 height 35
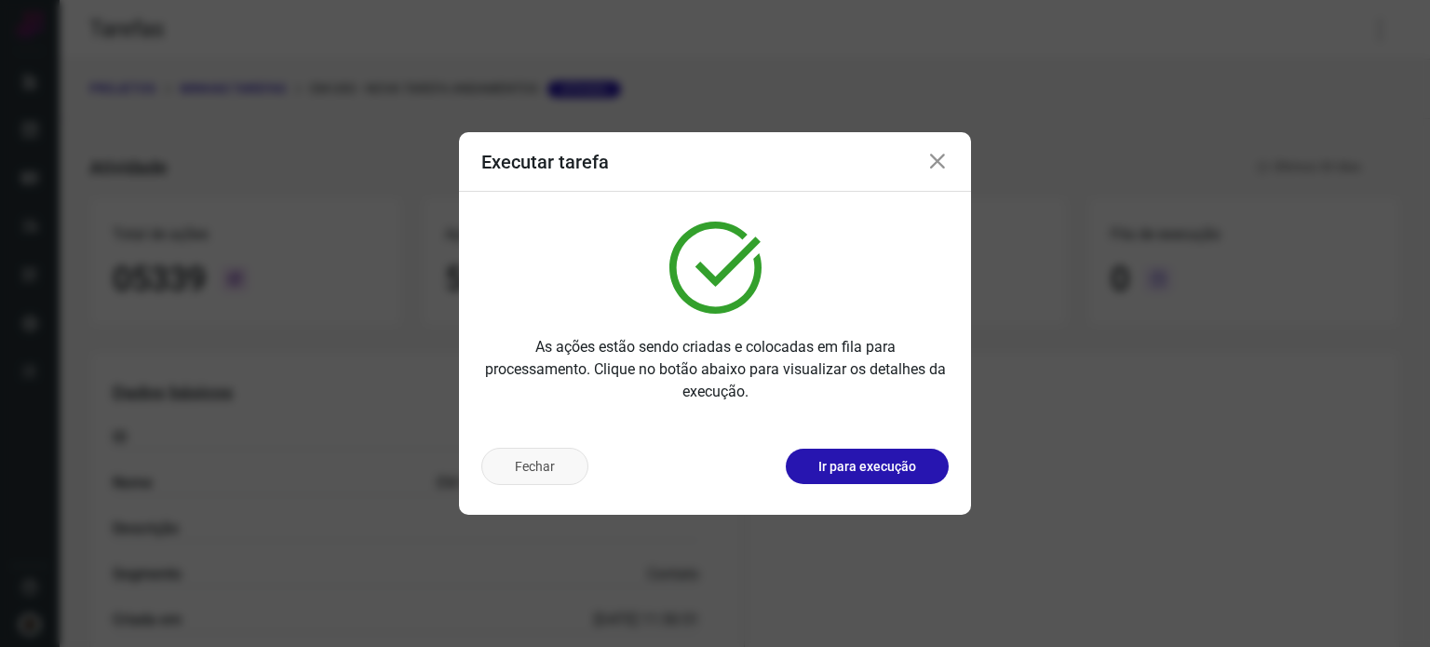
click at [533, 463] on button "Fechar" at bounding box center [534, 466] width 107 height 37
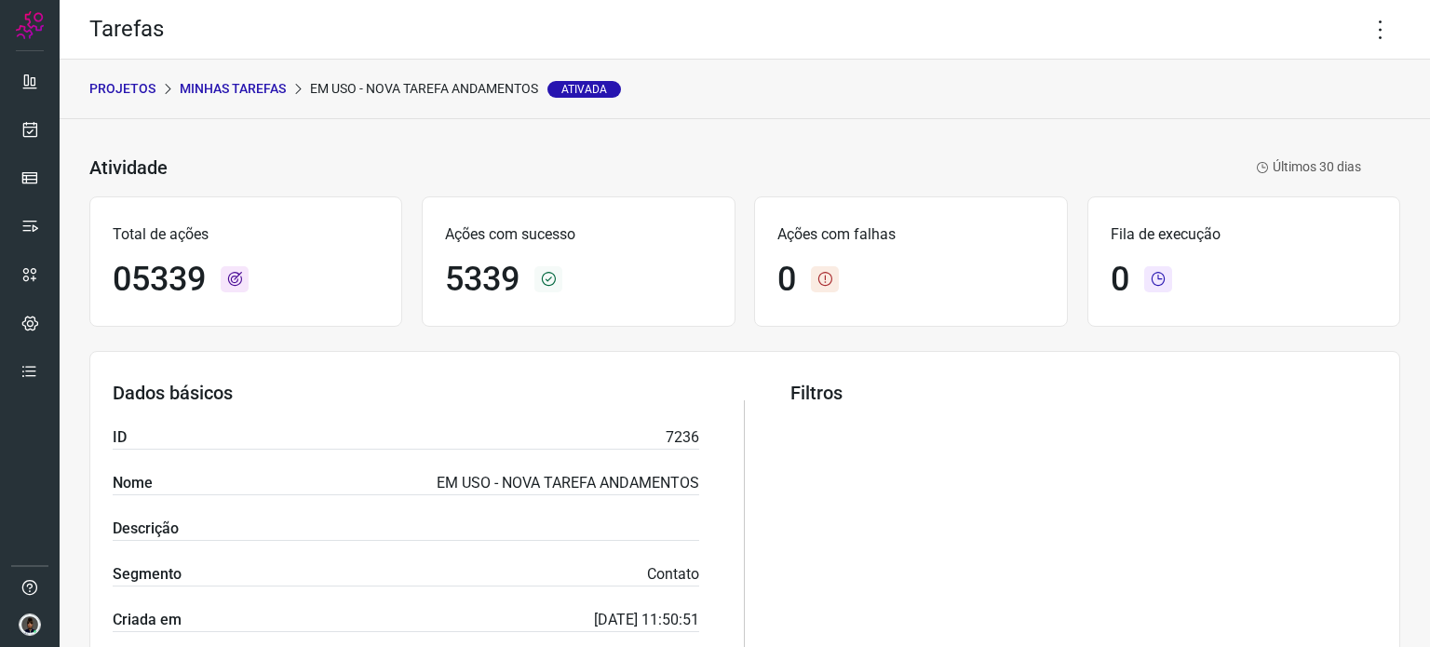
click at [212, 84] on p "Minhas Tarefas" at bounding box center [233, 89] width 106 height 20
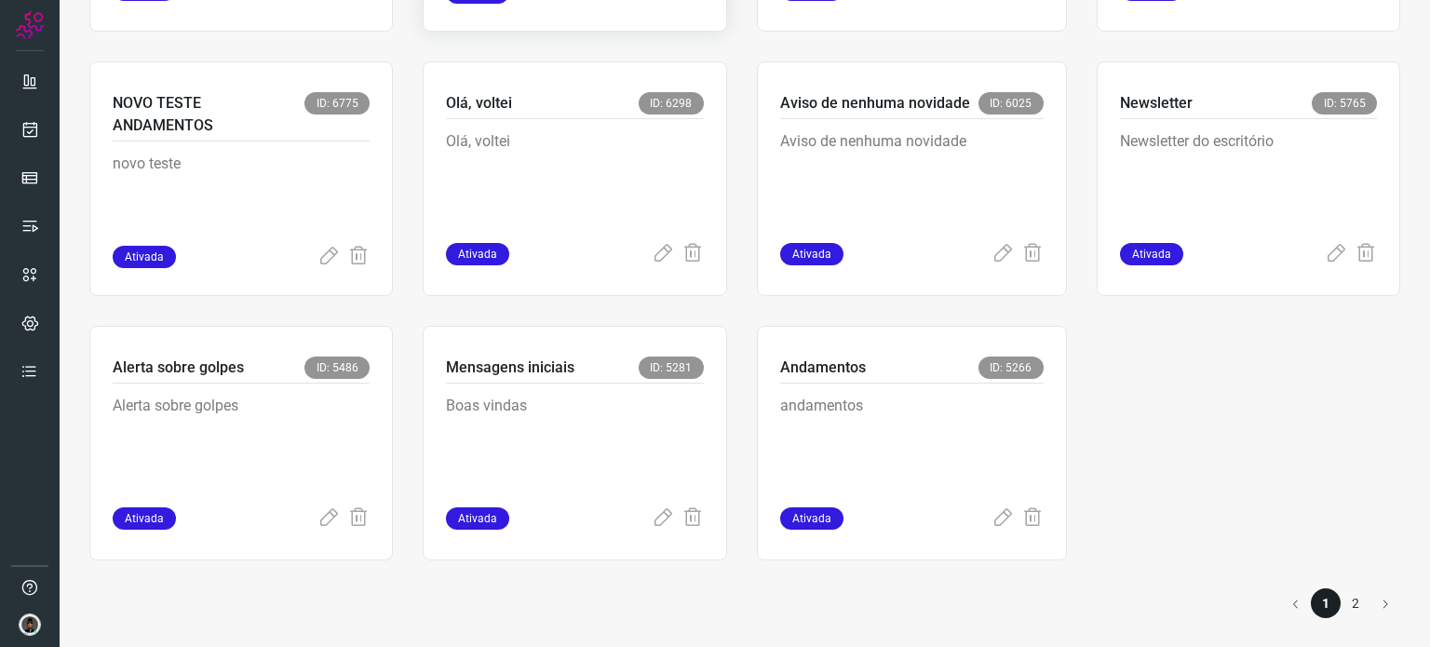
scroll to position [1413, 0]
